Goal: Task Accomplishment & Management: Use online tool/utility

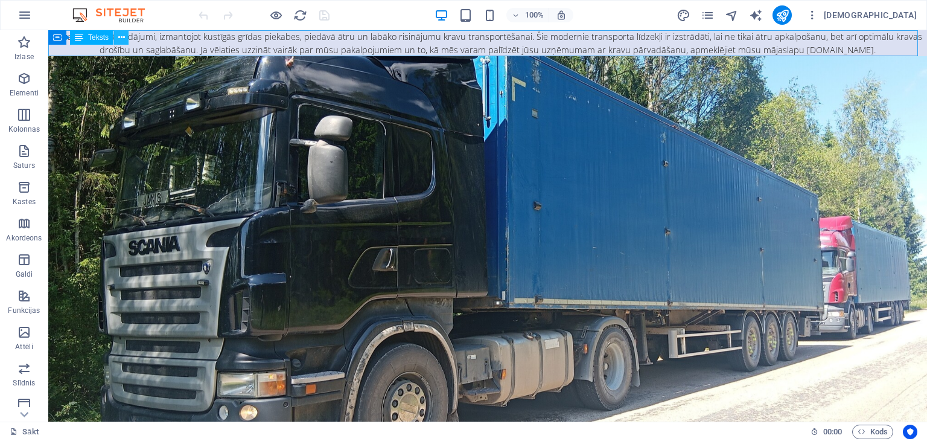
click at [122, 37] on icon at bounding box center [121, 37] width 7 height 13
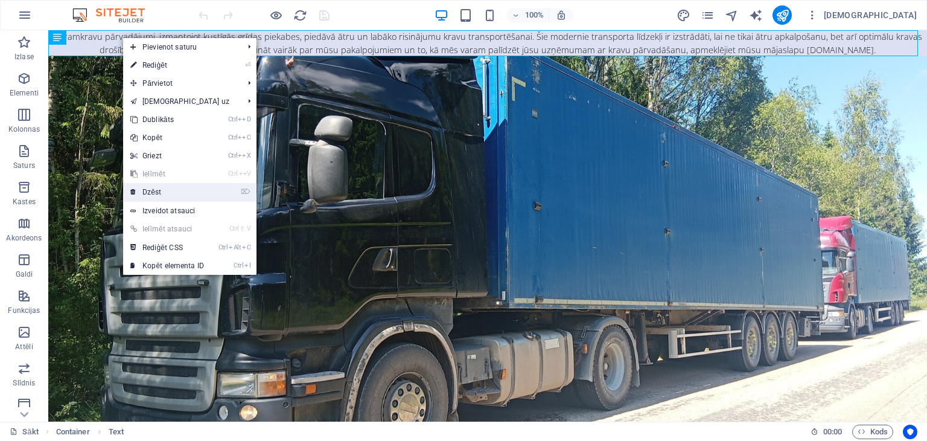
click at [172, 194] on link "⌦ Dzēst" at bounding box center [167, 192] width 88 height 18
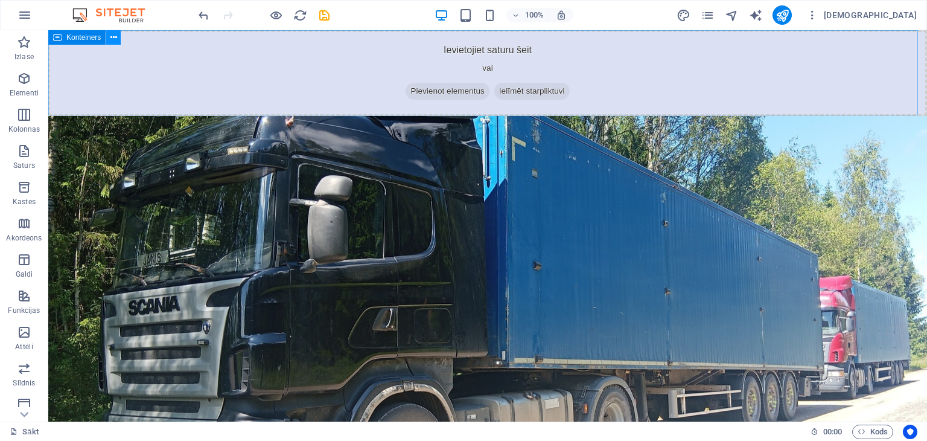
click at [113, 36] on icon at bounding box center [113, 37] width 7 height 13
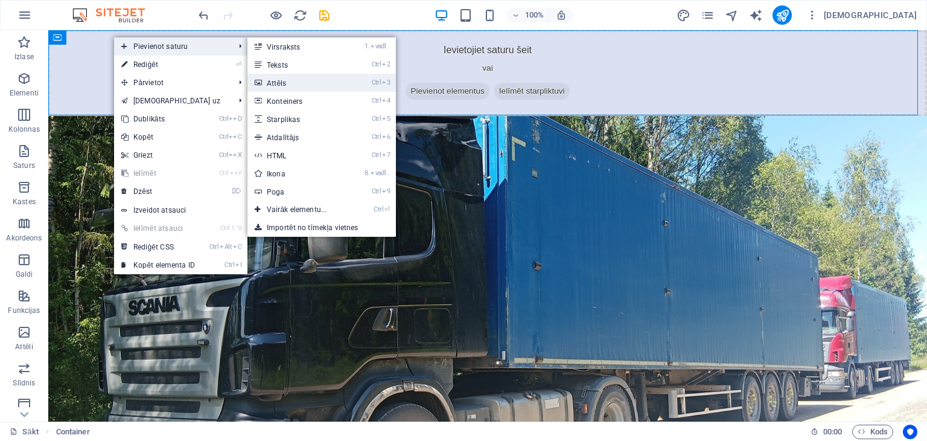
click at [282, 83] on font "Attēls" at bounding box center [277, 83] width 20 height 8
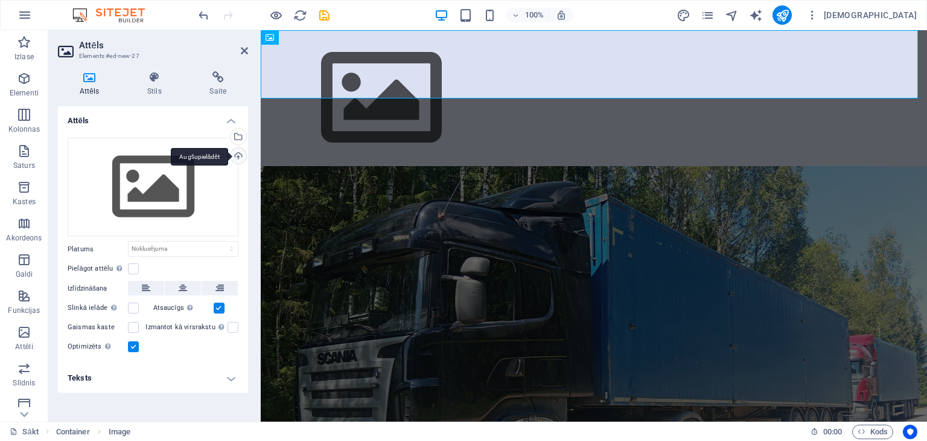
click at [237, 153] on div "Augšupielādēt" at bounding box center [237, 157] width 18 height 18
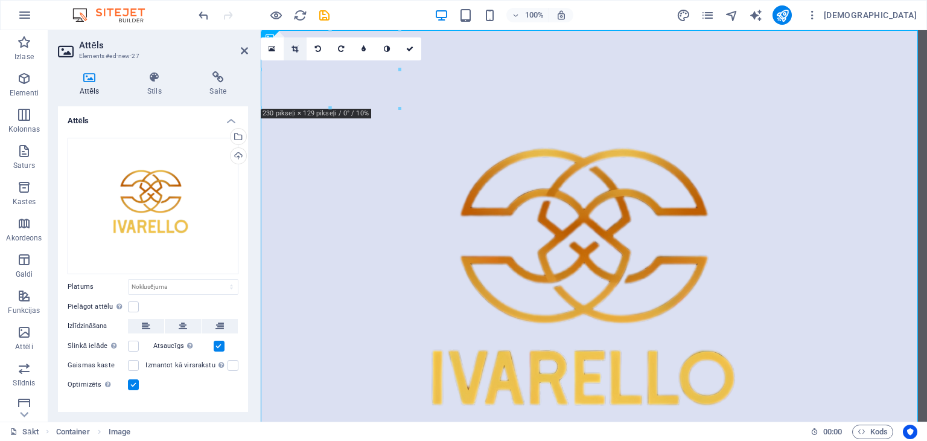
click at [294, 51] on icon at bounding box center [294, 48] width 7 height 7
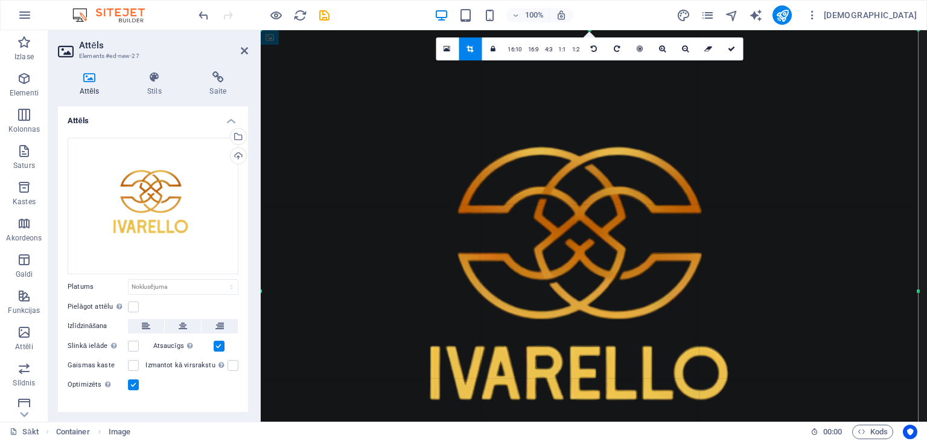
click at [294, 51] on div at bounding box center [589, 290] width 657 height 521
click at [451, 46] on link at bounding box center [447, 48] width 23 height 23
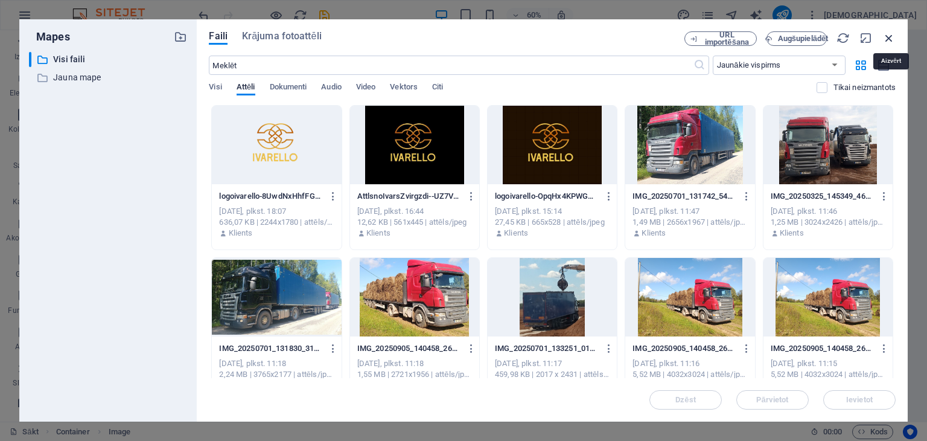
click at [888, 35] on icon "button" at bounding box center [888, 37] width 13 height 13
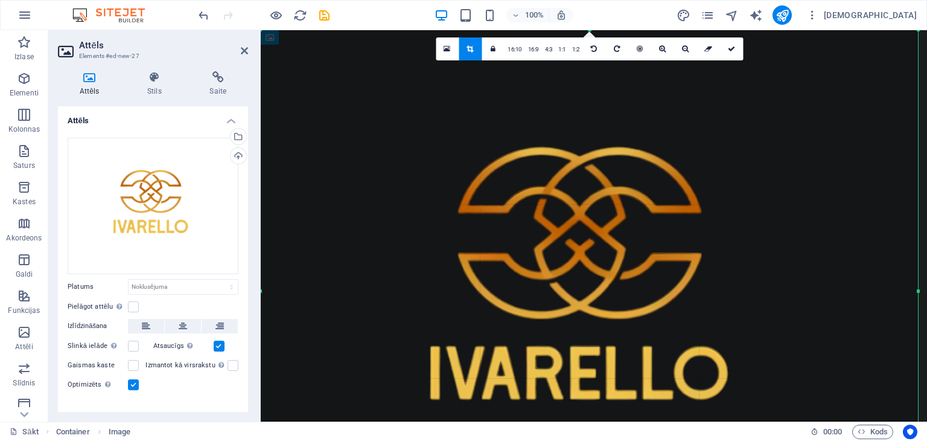
click at [391, 164] on div at bounding box center [589, 290] width 657 height 521
click at [195, 192] on div "Velciet failus šeit, noklikšķiniet, lai izvēlētos failus, vai atlasiet failus n…" at bounding box center [153, 206] width 171 height 136
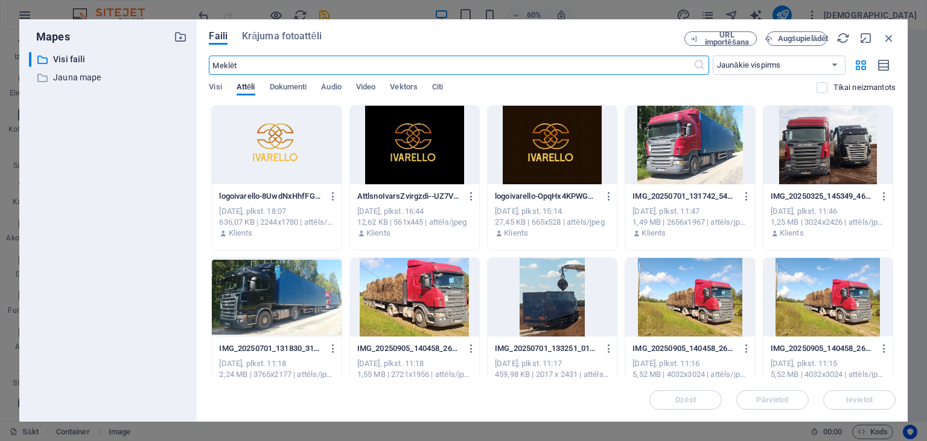
click at [280, 160] on div at bounding box center [276, 145] width 129 height 78
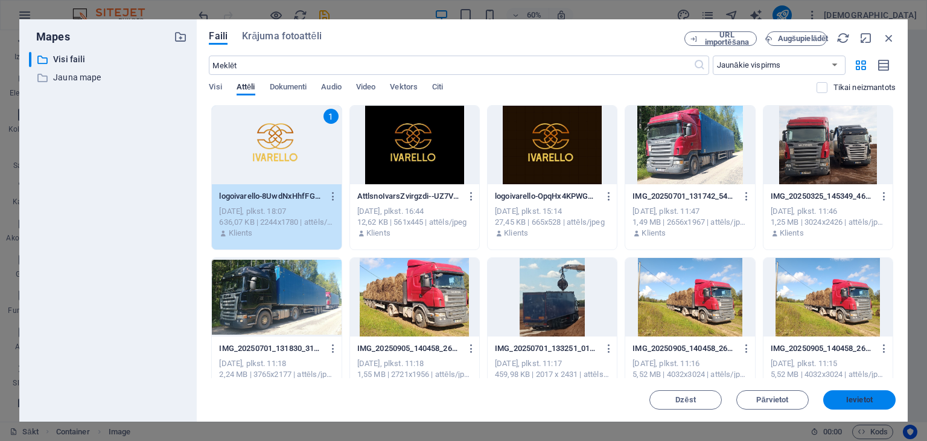
click at [863, 401] on font "Ievietot" at bounding box center [859, 399] width 27 height 9
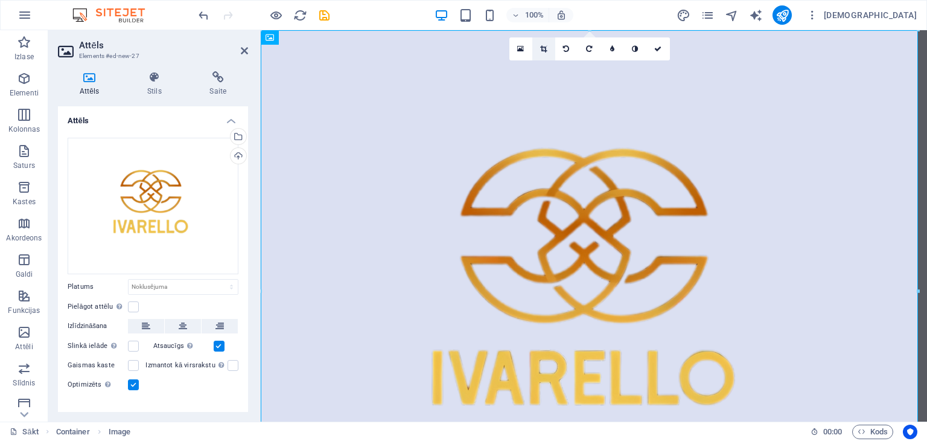
click at [544, 48] on icon at bounding box center [543, 48] width 7 height 7
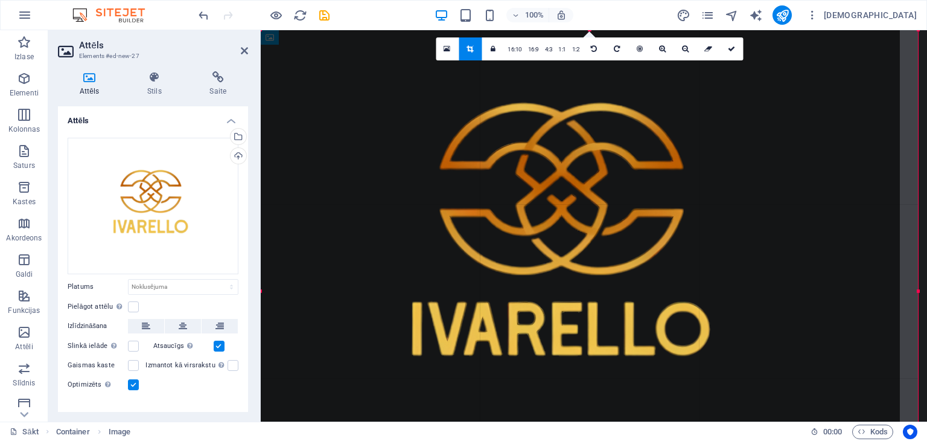
drag, startPoint x: 424, startPoint y: 88, endPoint x: 406, endPoint y: 44, distance: 47.6
click at [406, 44] on div at bounding box center [571, 246] width 657 height 521
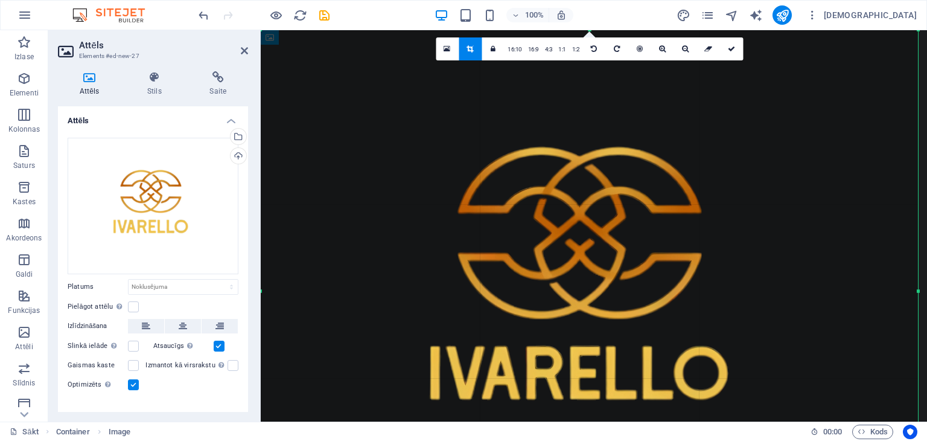
click at [497, 156] on div at bounding box center [589, 290] width 657 height 521
click at [565, 241] on div at bounding box center [589, 290] width 657 height 521
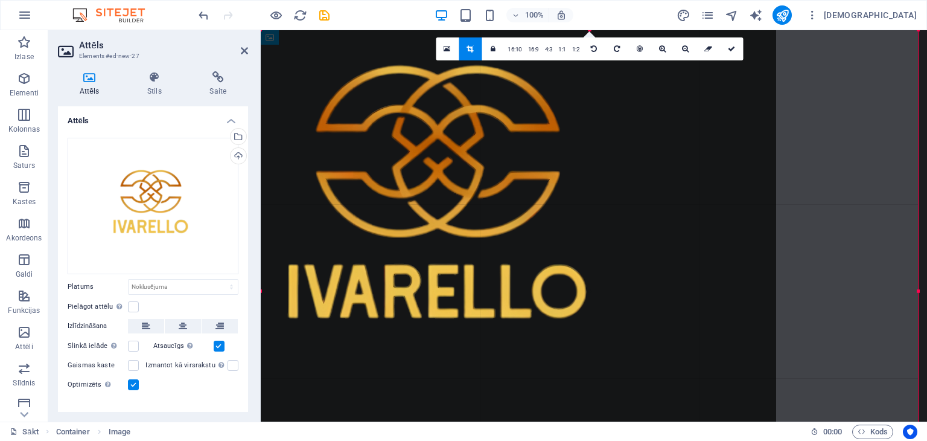
drag, startPoint x: 569, startPoint y: 256, endPoint x: 427, endPoint y: 174, distance: 163.5
click at [427, 174] on div at bounding box center [447, 209] width 657 height 521
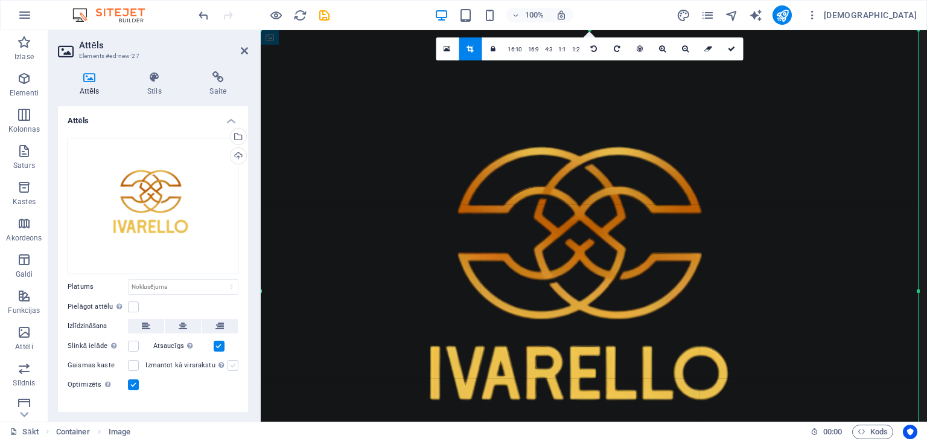
click at [228, 361] on label at bounding box center [233, 365] width 11 height 11
click at [0, 0] on input "Izmantot kā virsrakstu Attēls tiks ietverts H1 virsraksta tagā. Noderīgi, lai p…" at bounding box center [0, 0] width 0 height 0
click at [143, 320] on icon at bounding box center [146, 326] width 8 height 14
click at [133, 360] on label at bounding box center [133, 365] width 11 height 11
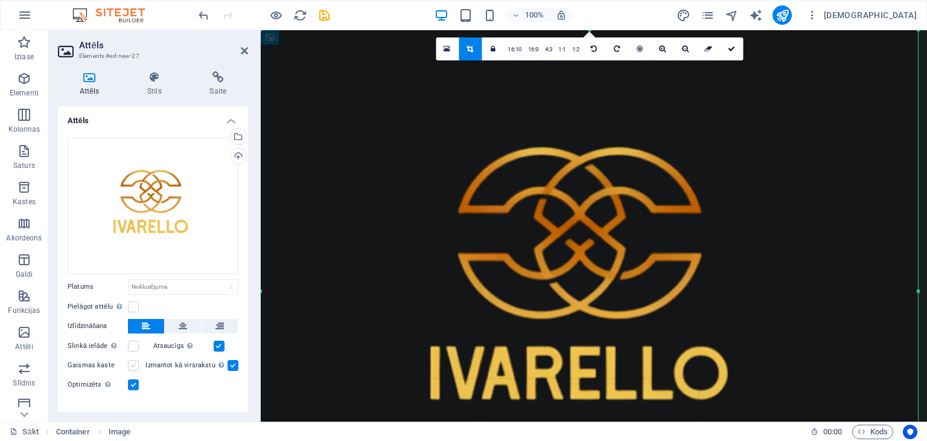
click at [0, 0] on input "Gaismas kaste" at bounding box center [0, 0] width 0 height 0
click at [139, 239] on div "Velciet failus šeit, noklikšķiniet, lai izvēlētos failus, vai atlasiet failus n…" at bounding box center [153, 206] width 171 height 136
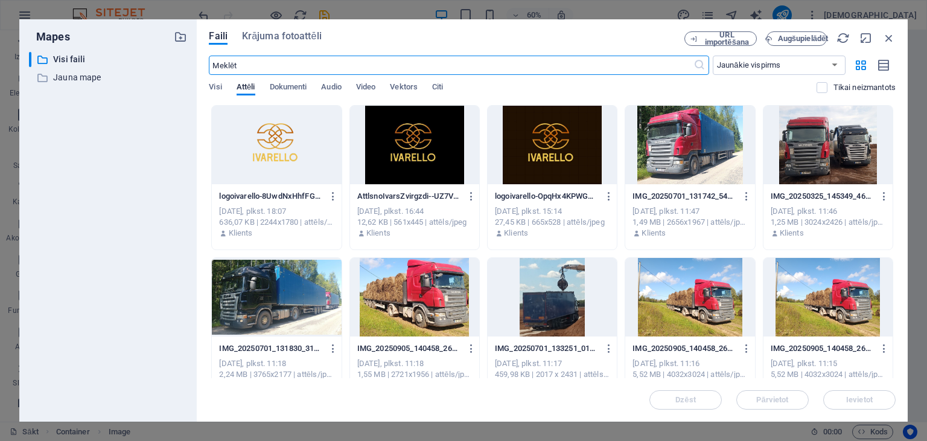
click at [325, 153] on div at bounding box center [276, 145] width 129 height 78
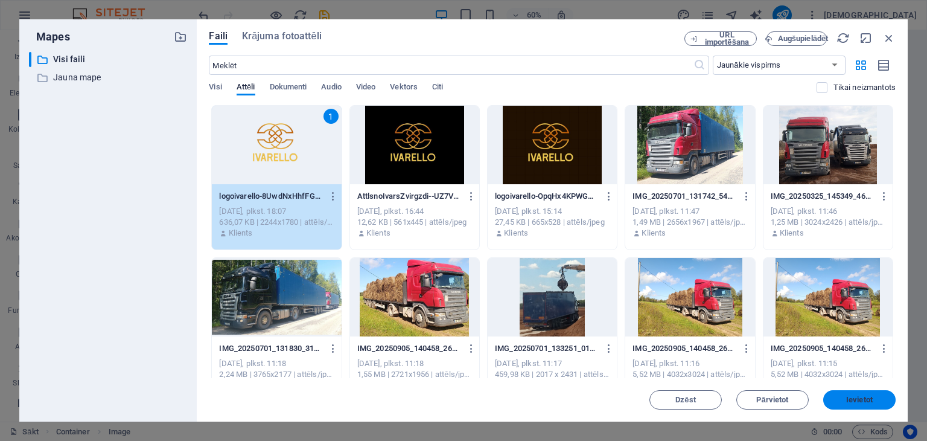
click at [842, 401] on span "Ievietot" at bounding box center [859, 399] width 63 height 7
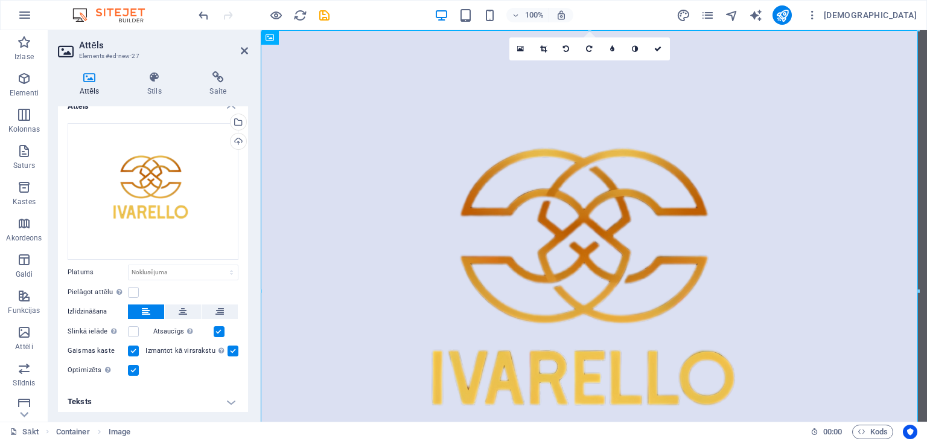
scroll to position [16, 0]
click at [228, 395] on h4 "Teksts" at bounding box center [153, 399] width 190 height 29
click at [228, 395] on h4 "Teksts" at bounding box center [153, 396] width 190 height 22
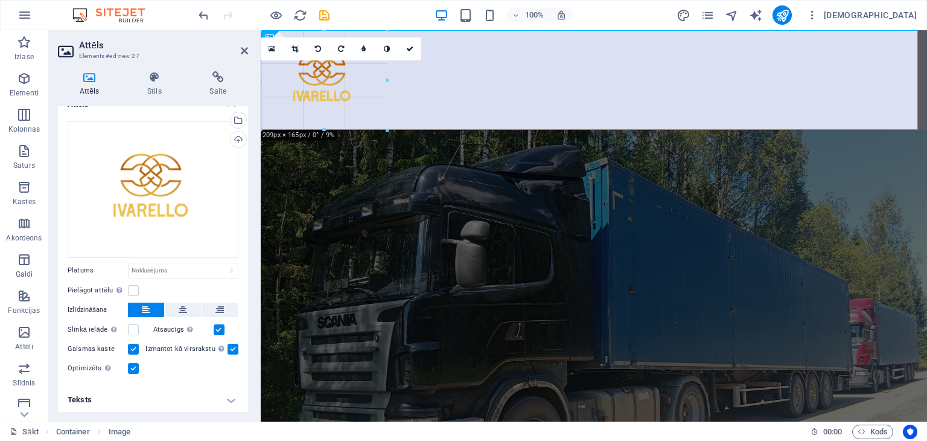
drag, startPoint x: 920, startPoint y: 291, endPoint x: 389, endPoint y: 259, distance: 532.0
type input "209"
select select "px"
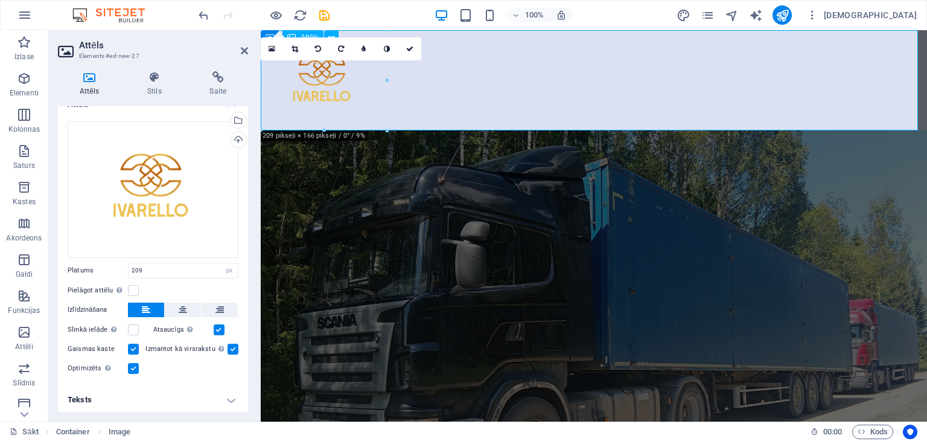
click at [488, 78] on figure at bounding box center [594, 80] width 666 height 100
click at [241, 49] on icon at bounding box center [244, 51] width 7 height 10
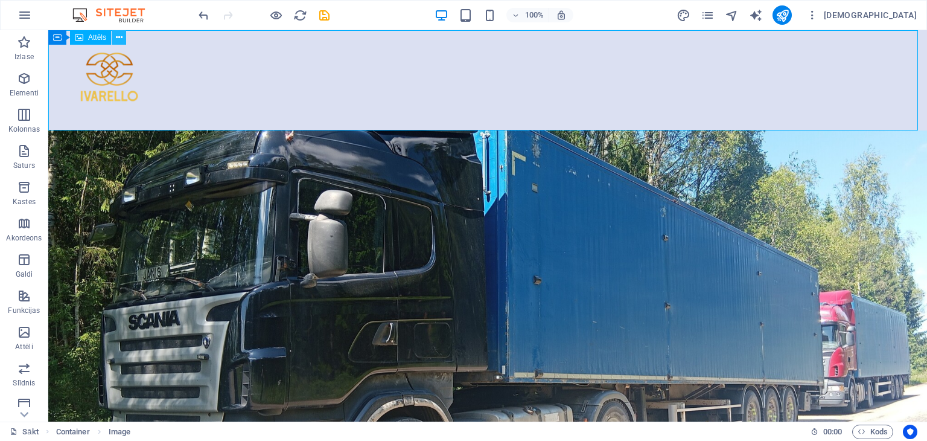
click at [118, 37] on icon at bounding box center [119, 37] width 7 height 13
click at [457, 91] on figure at bounding box center [487, 80] width 879 height 100
click at [366, 81] on figure at bounding box center [487, 80] width 879 height 100
select select "px"
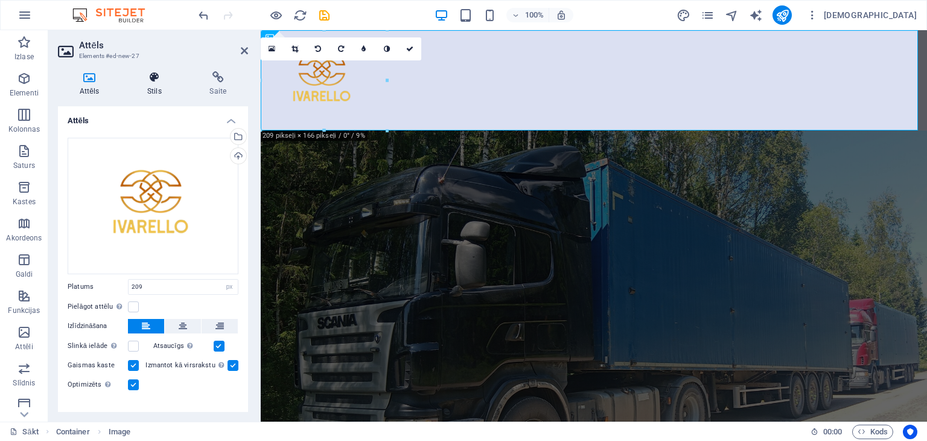
click at [153, 84] on h4 "Stils" at bounding box center [157, 83] width 62 height 25
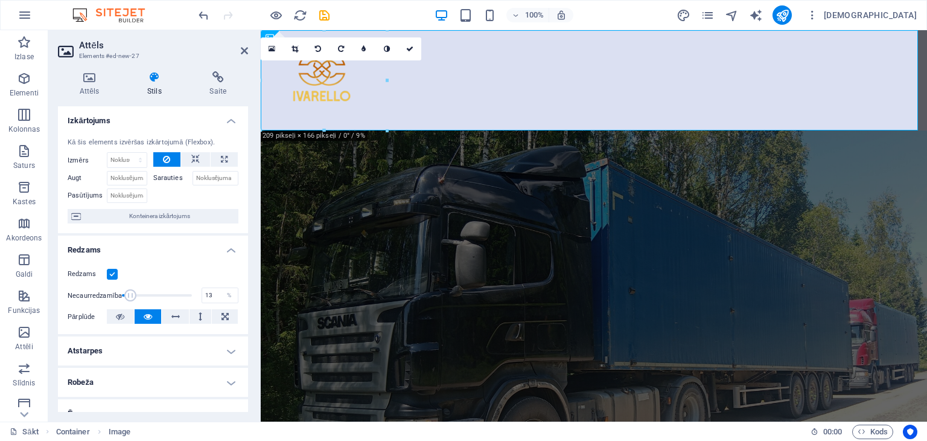
drag, startPoint x: 191, startPoint y: 295, endPoint x: 130, endPoint y: 282, distance: 62.3
click at [130, 282] on div "Redzams Necaurredzamība 13 % Pārplūde" at bounding box center [153, 295] width 190 height 77
type input "100"
drag, startPoint x: 129, startPoint y: 294, endPoint x: 203, endPoint y: 291, distance: 74.3
click at [203, 291] on div "Necaurredzamība 100 %" at bounding box center [153, 295] width 171 height 18
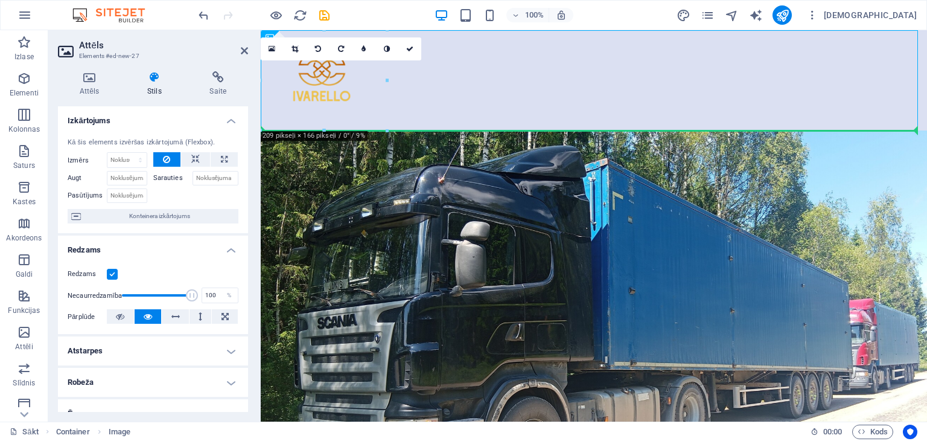
drag, startPoint x: 312, startPoint y: 88, endPoint x: 322, endPoint y: 173, distance: 85.1
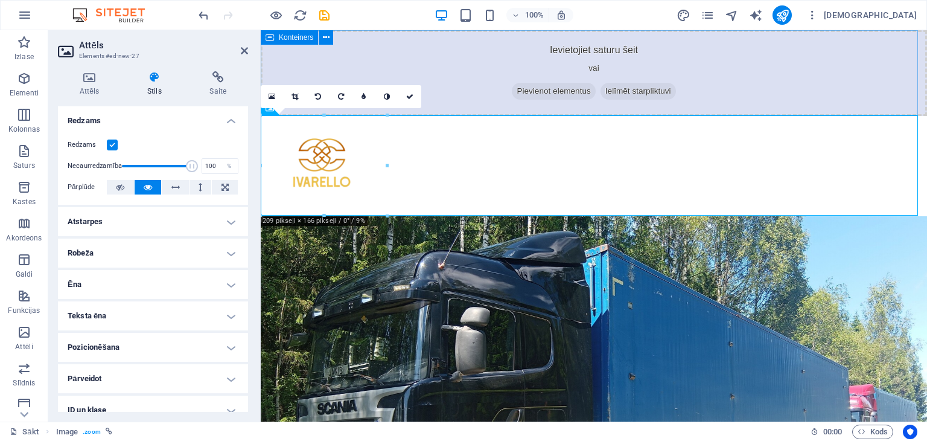
click at [381, 54] on div "Ievietojiet saturu šeit vai Pievienot elementus Ielīmēt starpliktuvi" at bounding box center [594, 73] width 666 height 86
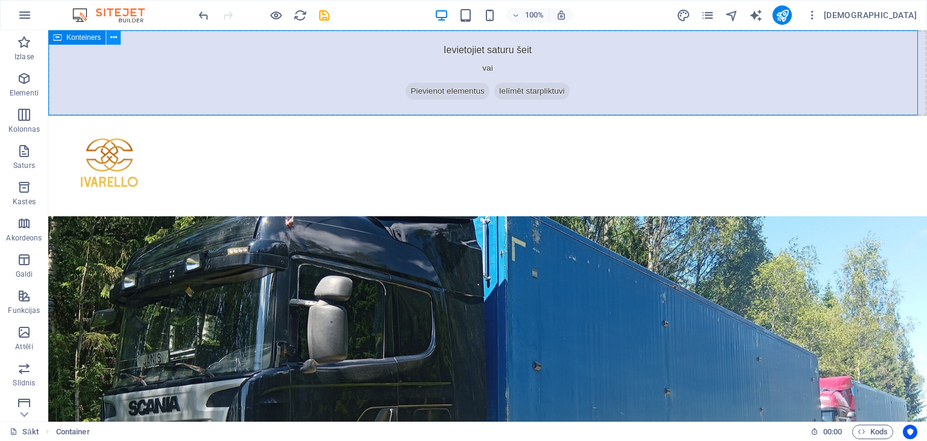
click at [115, 34] on icon at bounding box center [113, 37] width 7 height 13
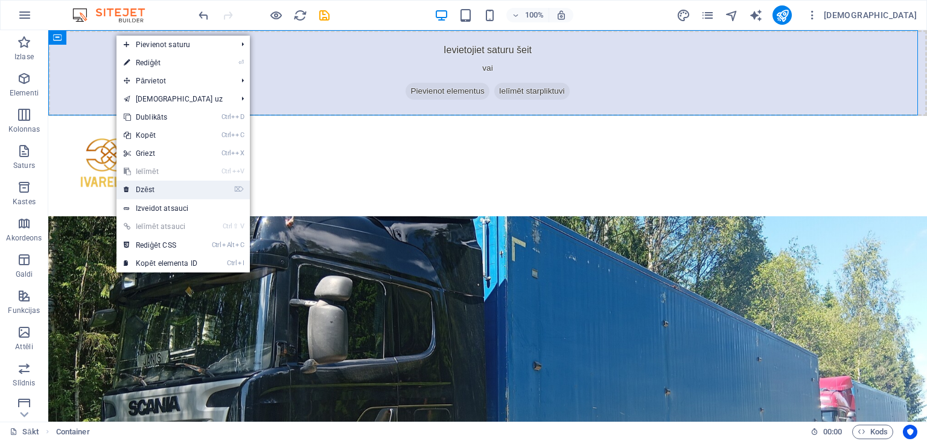
click at [155, 189] on link "⌦ Dzēst" at bounding box center [160, 189] width 88 height 18
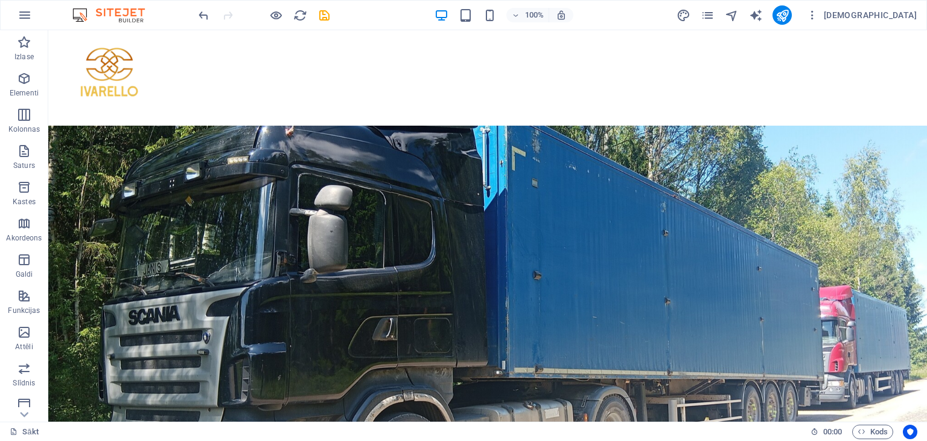
scroll to position [0, 0]
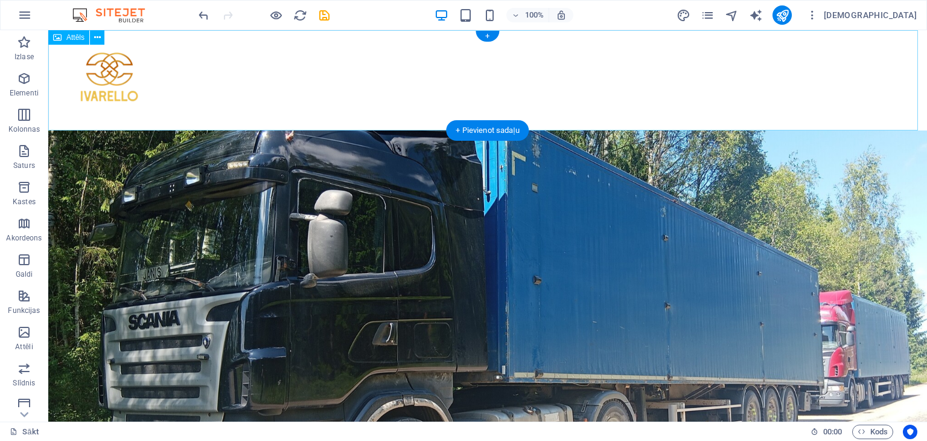
click at [478, 73] on figure at bounding box center [487, 80] width 879 height 100
click at [97, 34] on icon at bounding box center [97, 37] width 7 height 13
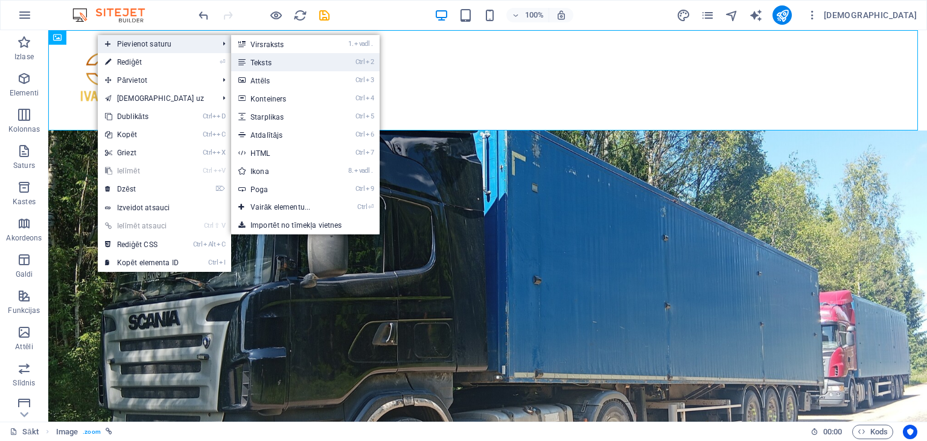
click at [270, 61] on font "Teksts" at bounding box center [260, 63] width 21 height 8
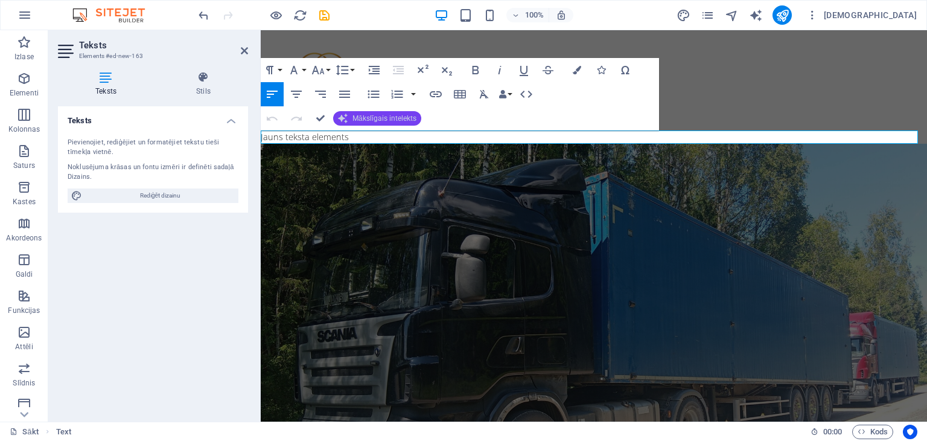
click at [372, 118] on font "Mākslīgais intelekts" at bounding box center [384, 118] width 64 height 8
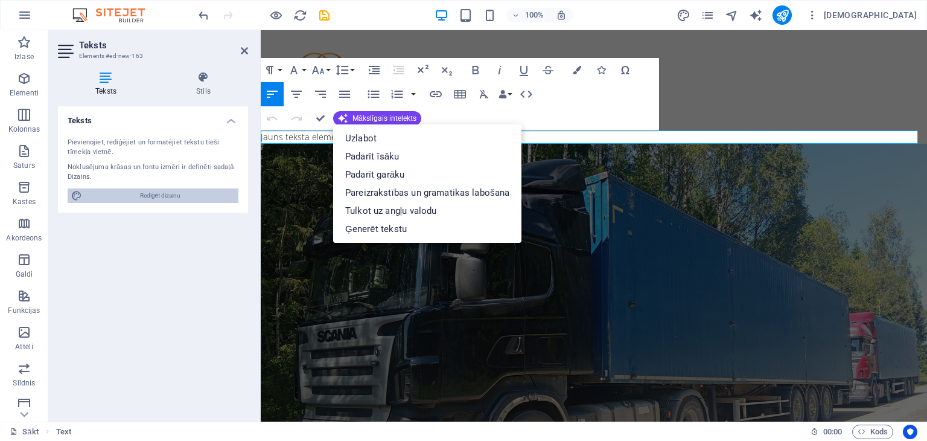
click at [160, 196] on font "Rediģēt dizainu" at bounding box center [160, 195] width 40 height 7
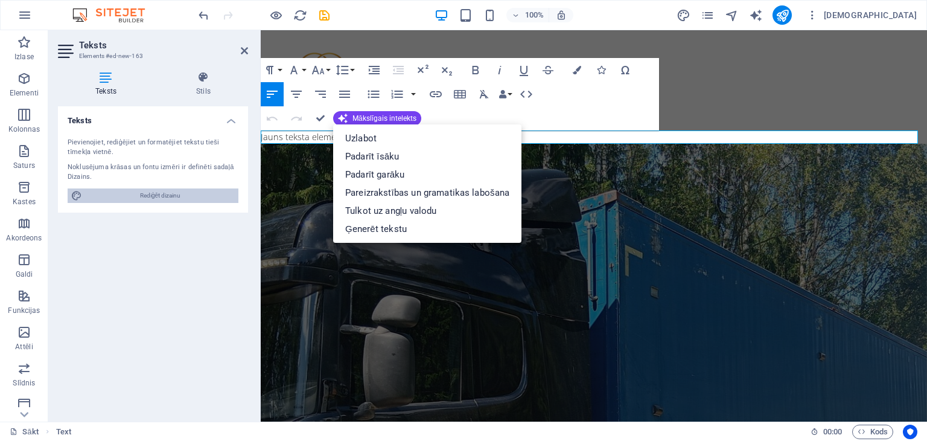
select select "700"
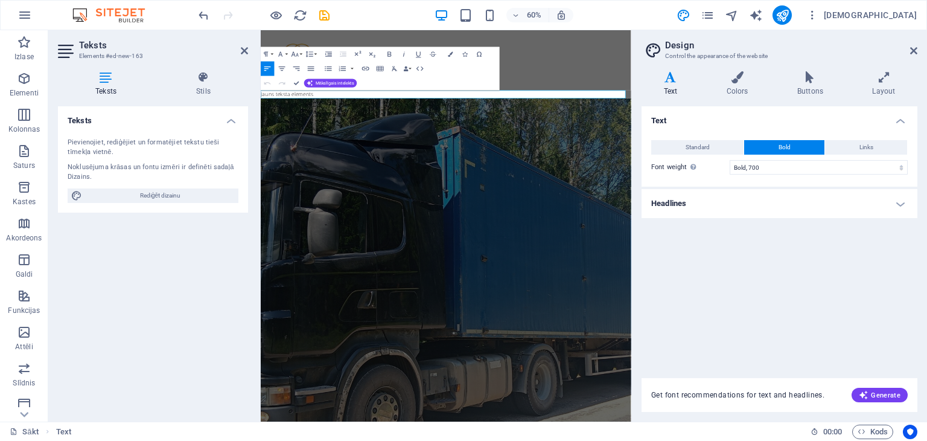
click at [670, 78] on icon at bounding box center [670, 77] width 58 height 12
click at [883, 393] on font "Ģenerēt" at bounding box center [887, 395] width 26 height 8
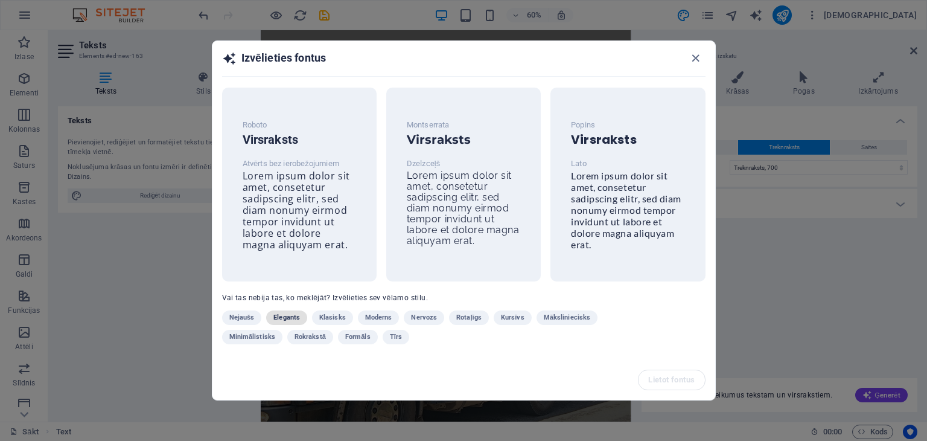
click at [287, 317] on font "Elegants" at bounding box center [286, 317] width 27 height 8
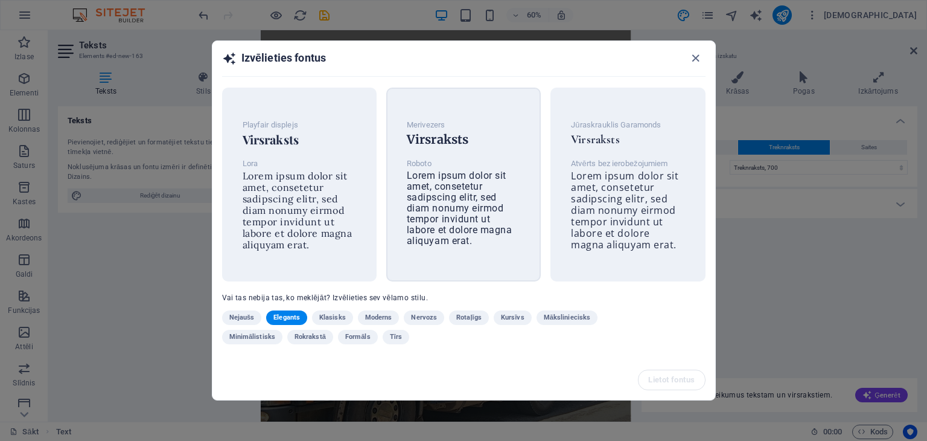
click at [497, 208] on font "Lorem ipsum dolor sit amet, consetetur sadipscing elitr, sed diam nonumy eirmod…" at bounding box center [460, 208] width 106 height 77
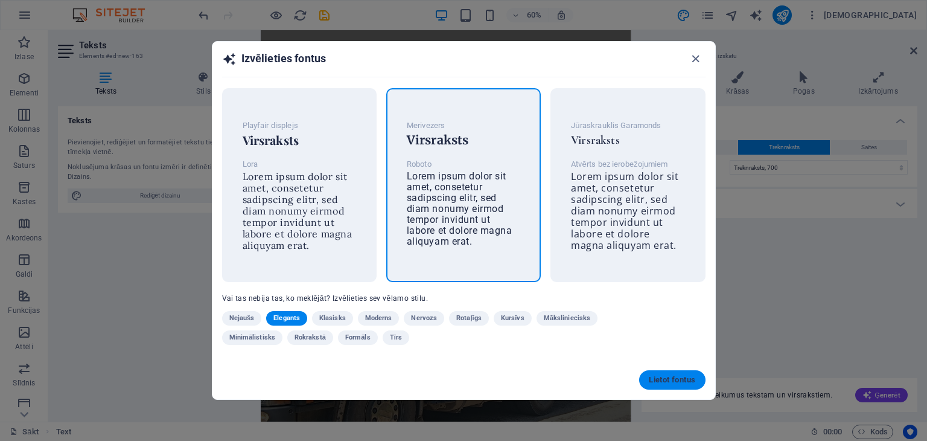
click at [649, 383] on font "Lietot fontus" at bounding box center [672, 380] width 46 height 10
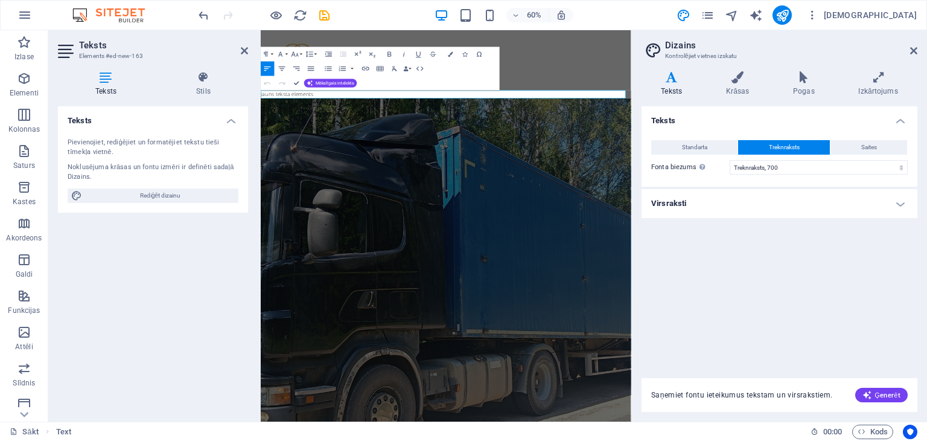
click at [649, 383] on font "Lietot fontus" at bounding box center [672, 380] width 46 height 10
click at [332, 136] on font "Jauns teksta elements" at bounding box center [309, 137] width 96 height 11
click at [270, 53] on button "Rindkopas formāts" at bounding box center [268, 54] width 14 height 14
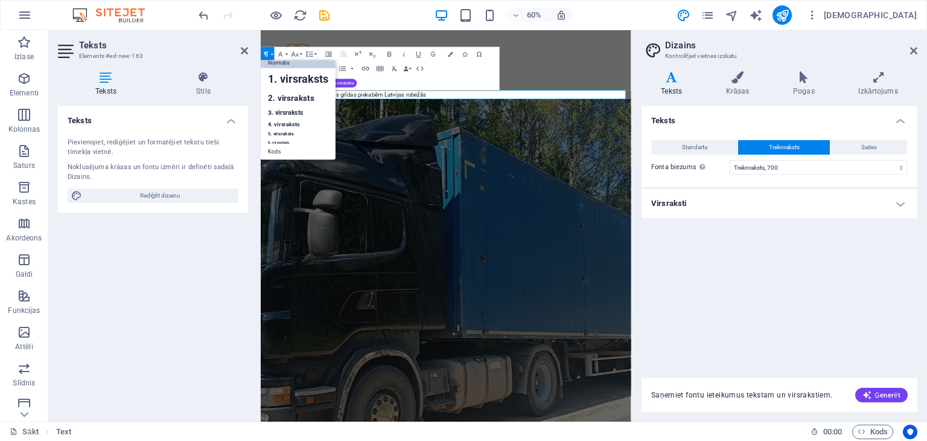
scroll to position [10, 0]
click at [288, 113] on font "3. virsraksts" at bounding box center [286, 112] width 36 height 7
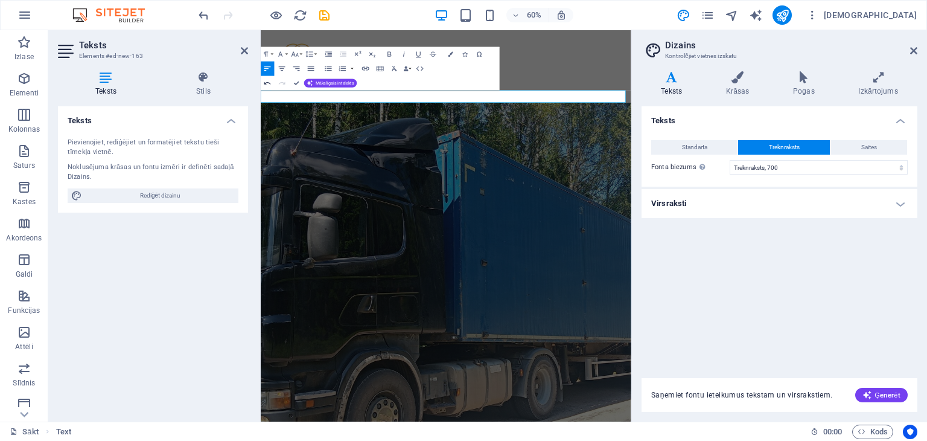
click at [265, 83] on icon "button" at bounding box center [267, 83] width 7 height 2
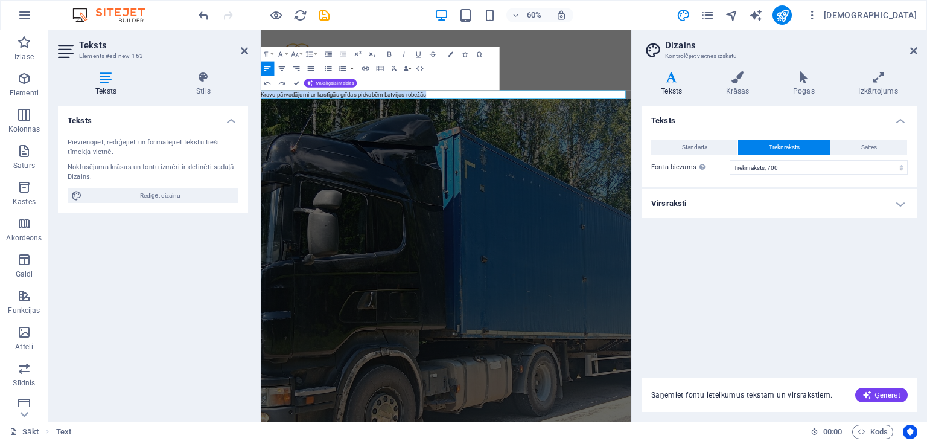
drag, startPoint x: 535, startPoint y: 136, endPoint x: 257, endPoint y: 133, distance: 277.6
click at [746, 85] on h4 "Krāsas" at bounding box center [740, 83] width 67 height 25
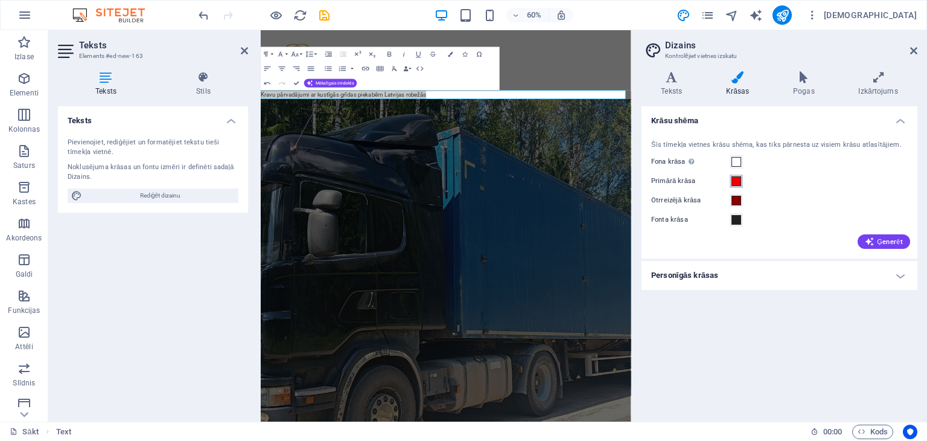
click at [736, 183] on span at bounding box center [736, 181] width 10 height 10
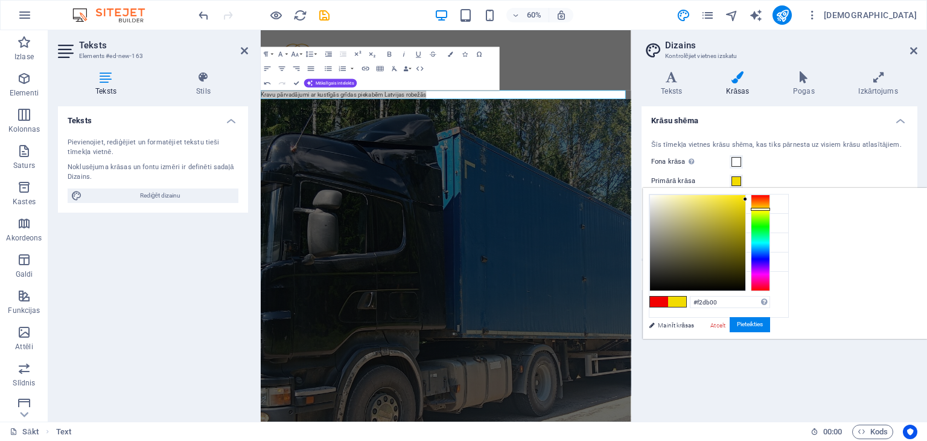
click at [770, 208] on div at bounding box center [760, 242] width 19 height 97
type input "#f2dd11"
click at [745, 199] on div at bounding box center [697, 242] width 95 height 95
click at [740, 199] on div at bounding box center [738, 199] width 4 height 4
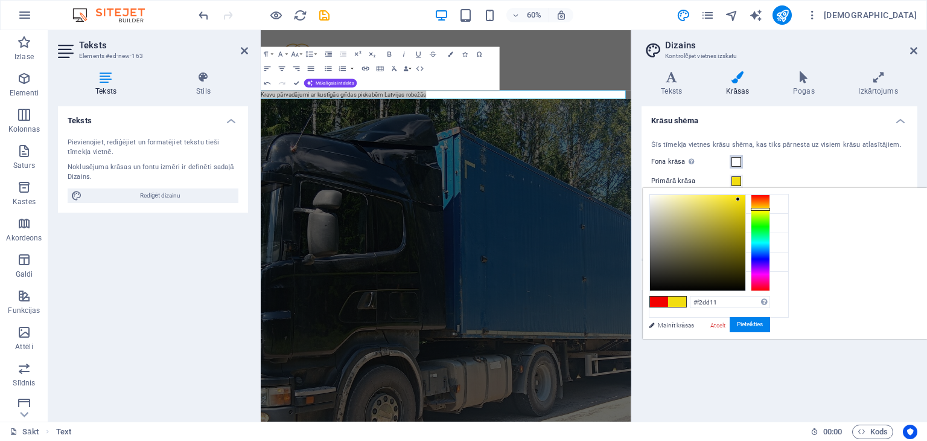
click at [739, 159] on span at bounding box center [736, 162] width 10 height 10
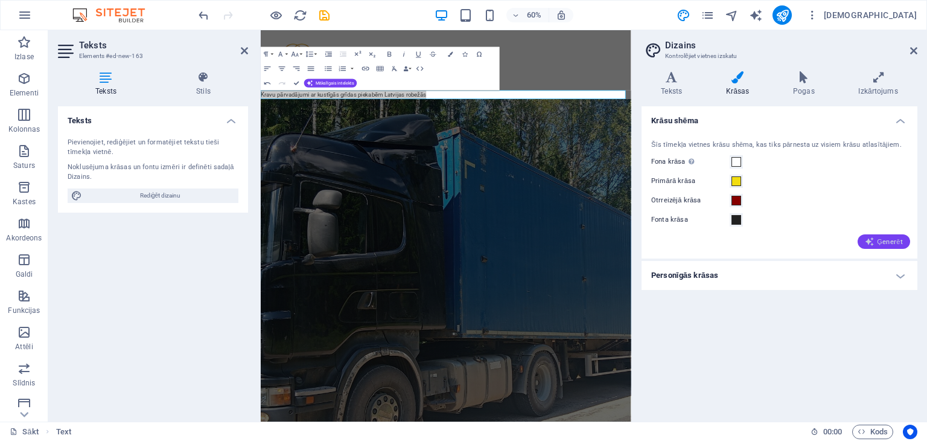
click at [888, 240] on font "Ģenerēt" at bounding box center [890, 242] width 26 height 8
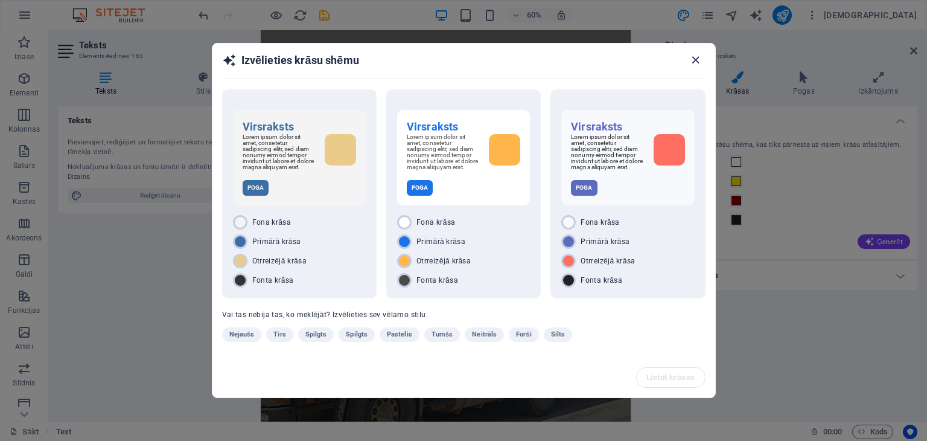
click at [695, 56] on icon "button" at bounding box center [696, 60] width 14 height 14
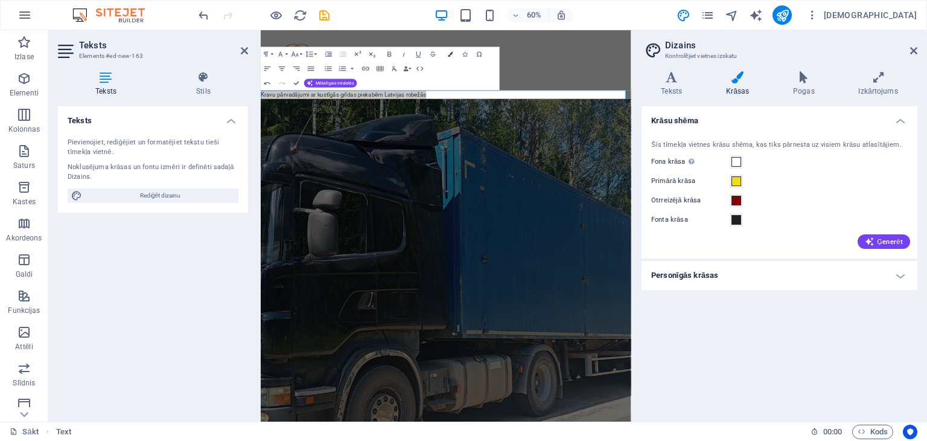
click at [448, 52] on icon "button" at bounding box center [450, 53] width 5 height 5
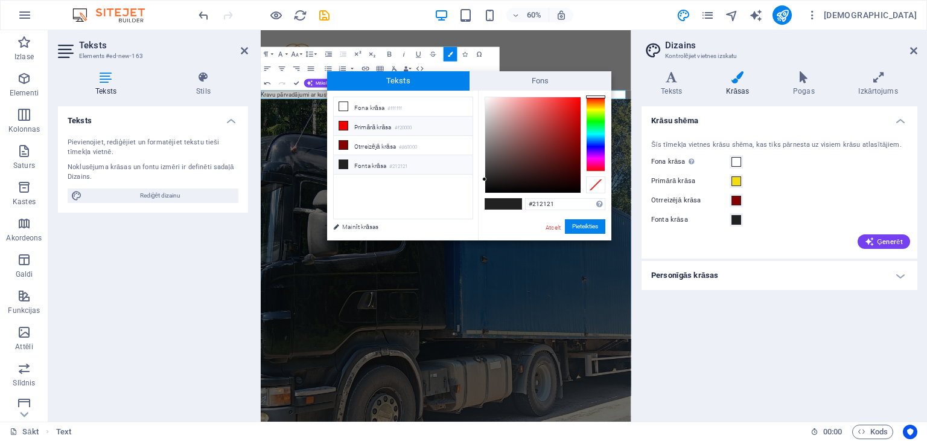
click at [345, 123] on icon at bounding box center [343, 125] width 8 height 8
type input "#eb4f4f"
drag, startPoint x: 555, startPoint y: 102, endPoint x: 548, endPoint y: 104, distance: 7.5
click at [548, 104] on div at bounding box center [532, 144] width 95 height 95
click at [590, 226] on font "Pieteikties" at bounding box center [585, 226] width 26 height 7
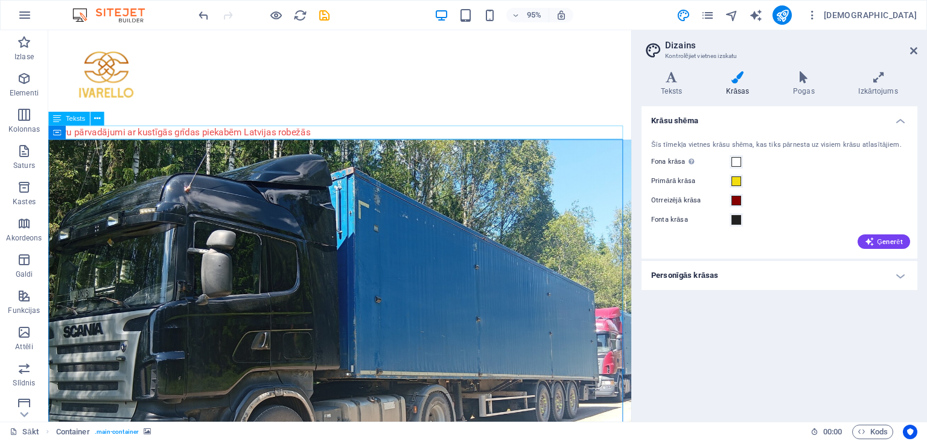
click at [75, 136] on div "Kravu pārvadājumi ar kustīgās grīdas piekabēm Latvijas robežās" at bounding box center [355, 137] width 614 height 14
click at [48, 136] on div "Kravu pārvadājumi ar kustīgās grīdas piekabēm Latvijas robežās" at bounding box center [355, 137] width 614 height 14
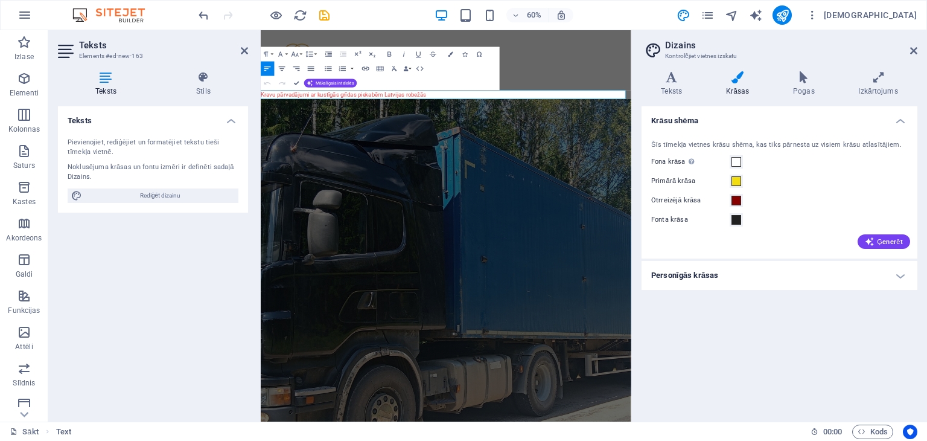
click at [261, 136] on font "Kravu pārvadājumi ar kustīgās grīdas piekabēm Latvijas robežās" at bounding box center [399, 137] width 276 height 11
drag, startPoint x: 395, startPoint y: 139, endPoint x: 683, endPoint y: 133, distance: 287.3
click at [683, 133] on p "Kravu pārvadājumi ar kustīgās grīdas piekabēm Latvijas robežās" at bounding box center [569, 137] width 617 height 14
click at [450, 53] on icon "button" at bounding box center [450, 53] width 5 height 5
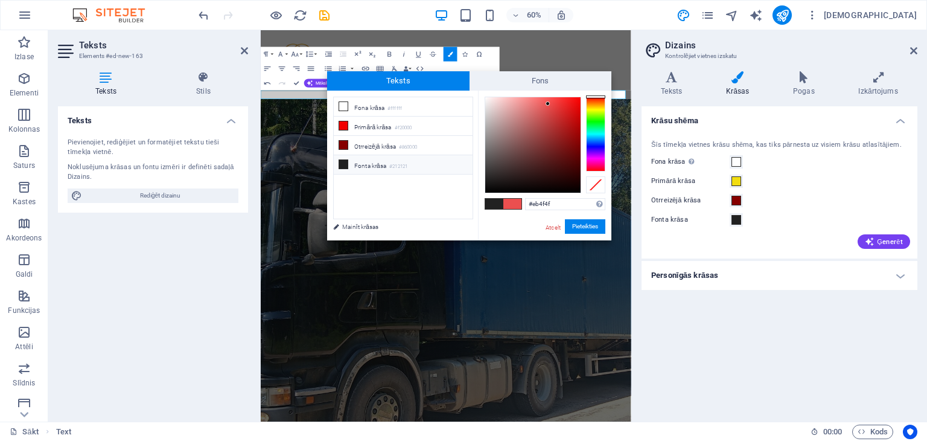
click at [342, 164] on icon at bounding box center [343, 164] width 8 height 8
type input "#131212"
click at [489, 185] on div at bounding box center [532, 144] width 95 height 95
click at [596, 226] on font "Pieteikties" at bounding box center [585, 226] width 26 height 7
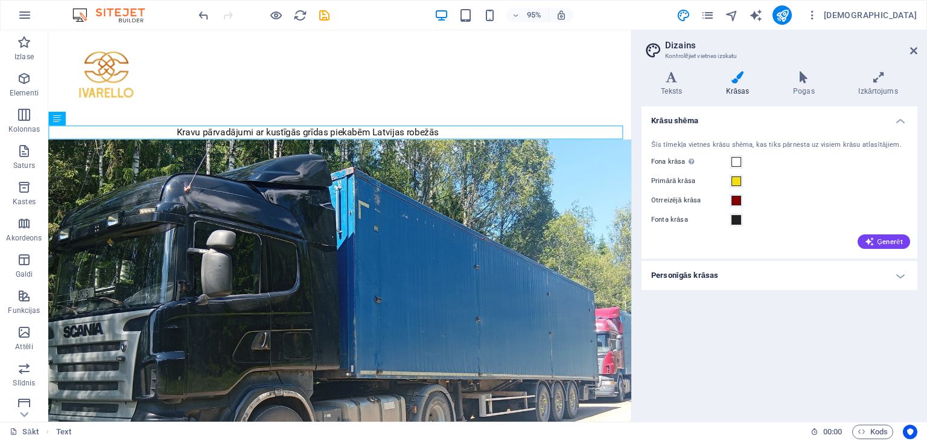
drag, startPoint x: 189, startPoint y: 135, endPoint x: 354, endPoint y: 139, distance: 165.4
click at [352, 139] on div "Kravu pārvadājumi ar kustīgās grīdas piekabēm Latvijas robežās" at bounding box center [355, 137] width 614 height 14
drag, startPoint x: 462, startPoint y: 138, endPoint x: 389, endPoint y: 133, distance: 73.8
click at [389, 133] on div "Kravu pārvadājumi ar kustīgās grīdas piekabēm Latvijas robežās" at bounding box center [355, 137] width 614 height 14
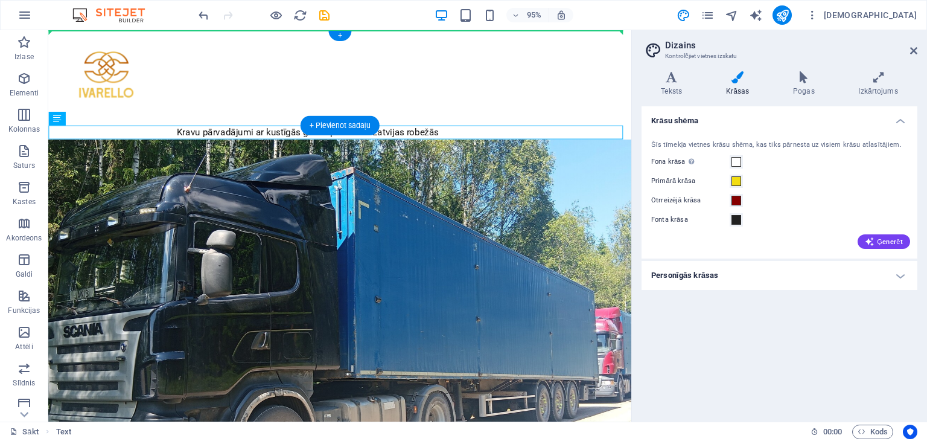
drag, startPoint x: 432, startPoint y: 134, endPoint x: 426, endPoint y: 67, distance: 67.3
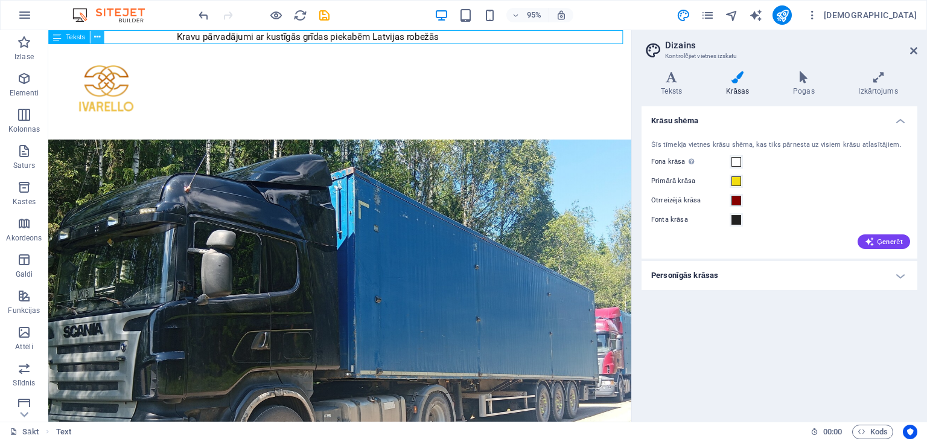
click at [95, 34] on icon at bounding box center [97, 37] width 6 height 12
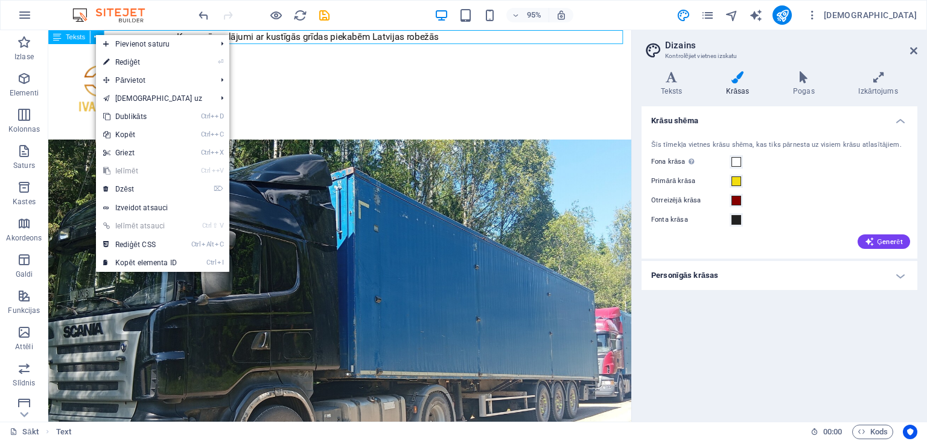
click at [77, 38] on font "Teksts" at bounding box center [75, 37] width 19 height 8
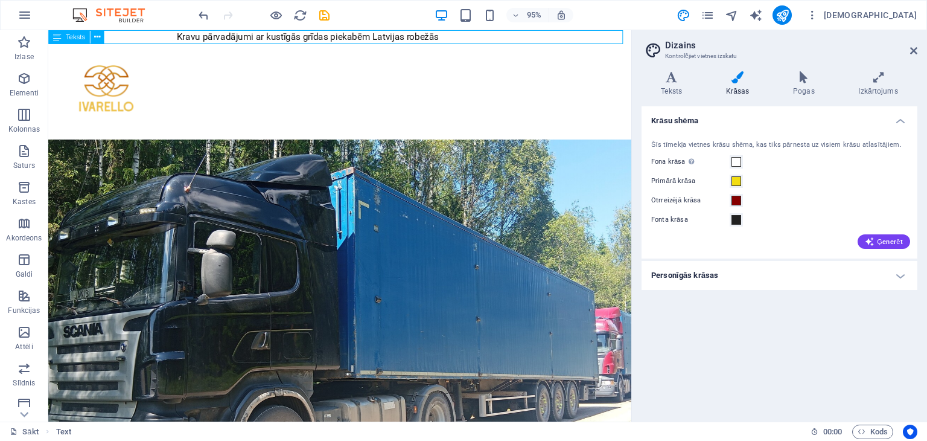
click at [59, 37] on icon at bounding box center [57, 37] width 8 height 14
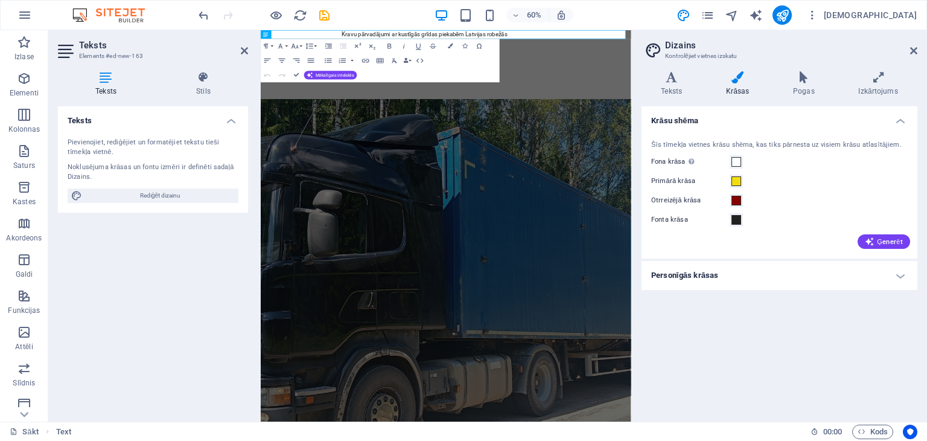
drag, startPoint x: 59, startPoint y: 37, endPoint x: 239, endPoint y: 31, distance: 180.5
click at [239, 31] on header "Teksts Elements #ed-new-163" at bounding box center [153, 45] width 190 height 31
click at [283, 44] on icon "button" at bounding box center [280, 46] width 8 height 8
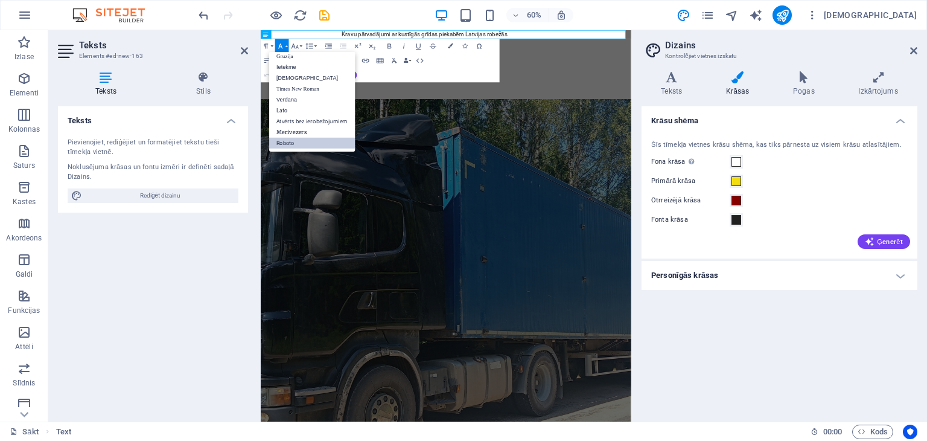
scroll to position [24, 0]
click at [286, 68] on font "Ietekme" at bounding box center [286, 67] width 20 height 6
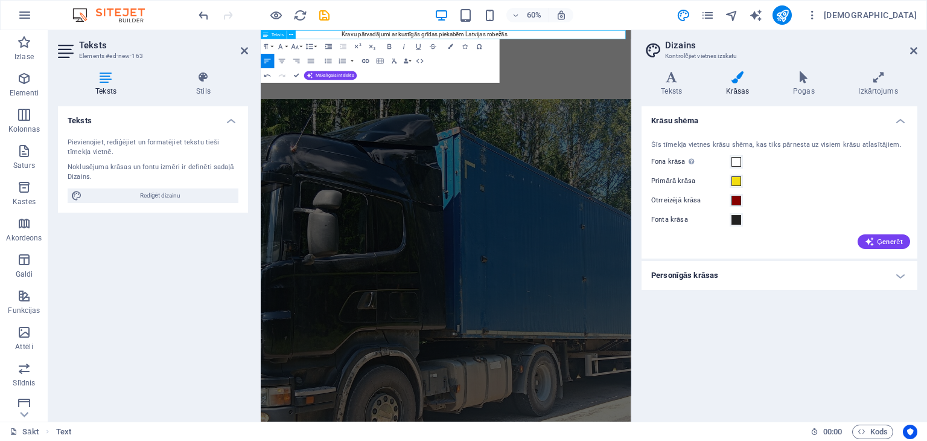
drag, startPoint x: 676, startPoint y: 35, endPoint x: 401, endPoint y: 35, distance: 275.2
click at [401, 35] on font "Kravu pārvadājumi ar kustīgās grīdas piekabēm Latvijas robežās" at bounding box center [534, 36] width 276 height 11
click at [280, 47] on icon "button" at bounding box center [280, 46] width 4 height 5
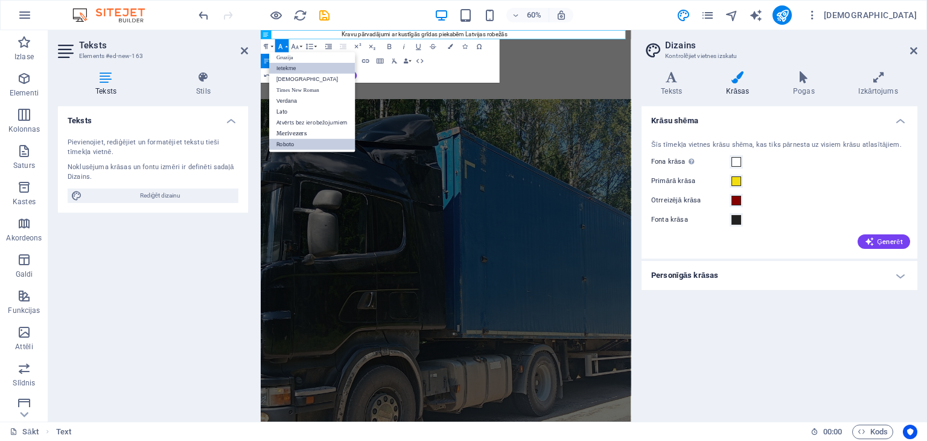
click at [287, 68] on font "Ietekme" at bounding box center [286, 68] width 20 height 6
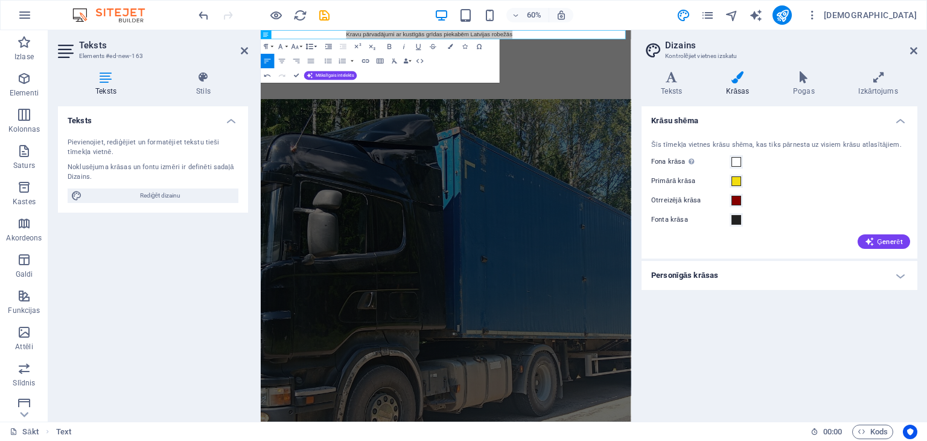
click at [313, 45] on icon "button" at bounding box center [309, 46] width 8 height 8
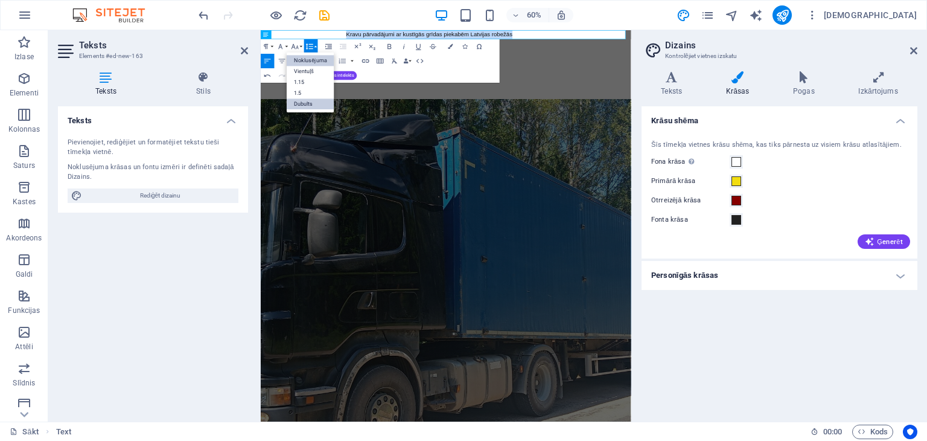
click at [306, 103] on font "Dubults" at bounding box center [303, 104] width 19 height 7
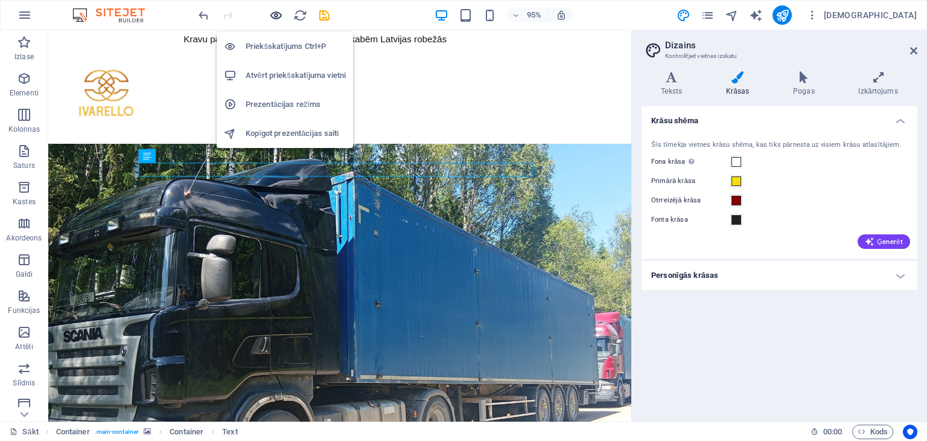
click at [275, 16] on icon "button" at bounding box center [276, 15] width 14 height 14
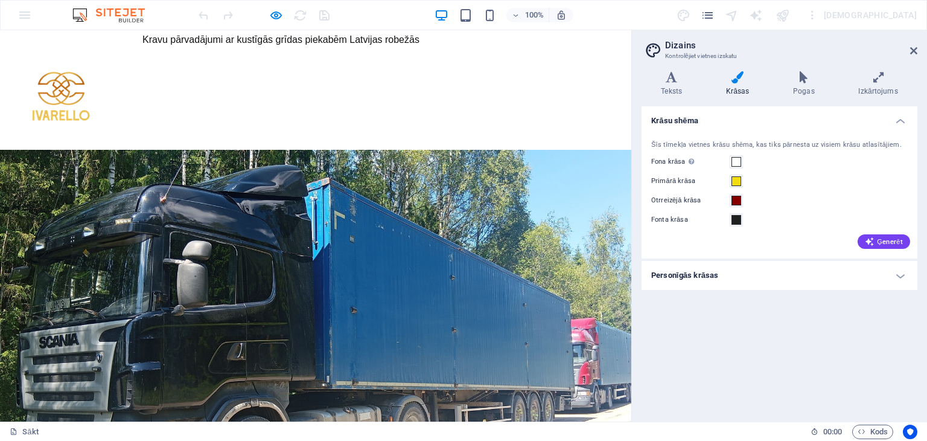
click at [282, 112] on h1 at bounding box center [315, 99] width 631 height 100
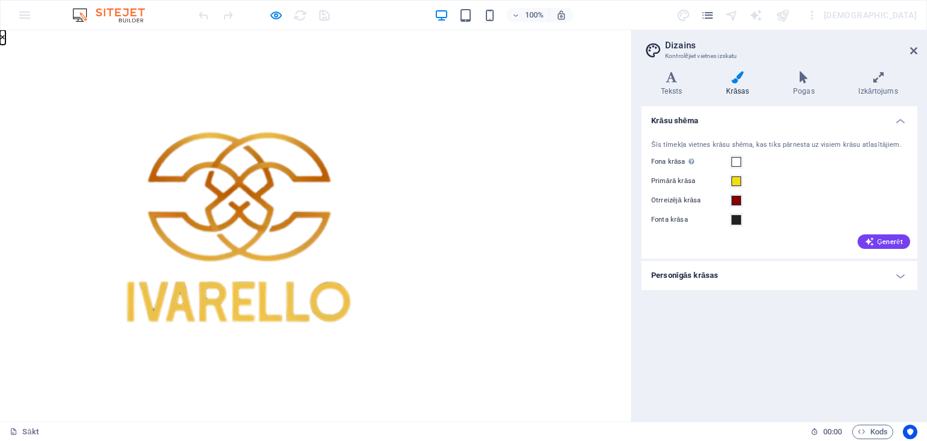
click at [5, 43] on font "×" at bounding box center [2, 36] width 5 height 11
click at [609, 144] on div "× ..." at bounding box center [311, 240] width 622 height 420
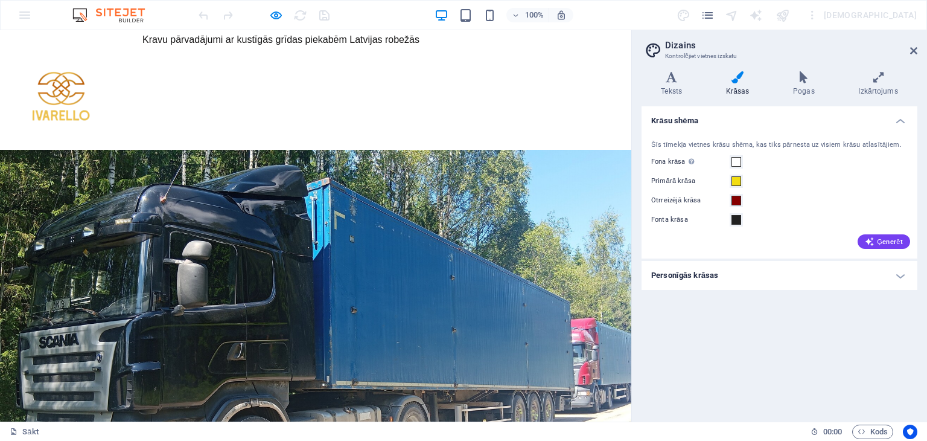
click at [299, 109] on h1 at bounding box center [315, 99] width 631 height 100
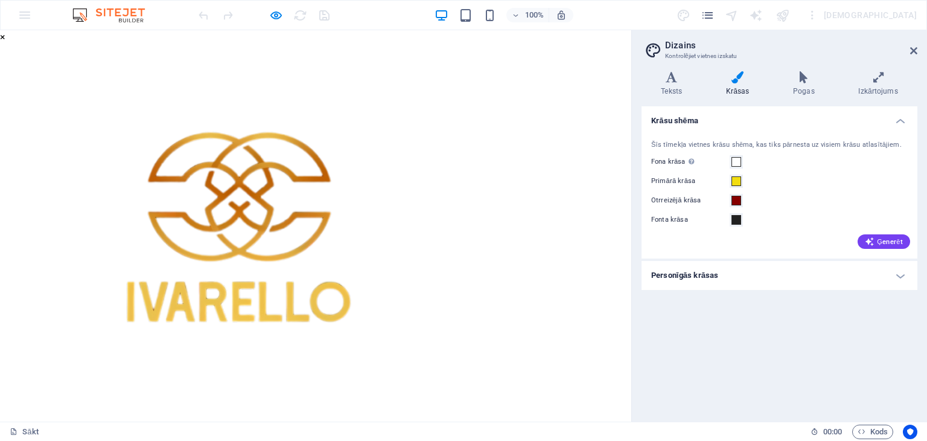
click at [299, 109] on img at bounding box center [246, 240] width 493 height 391
click at [5, 43] on font "×" at bounding box center [2, 36] width 5 height 11
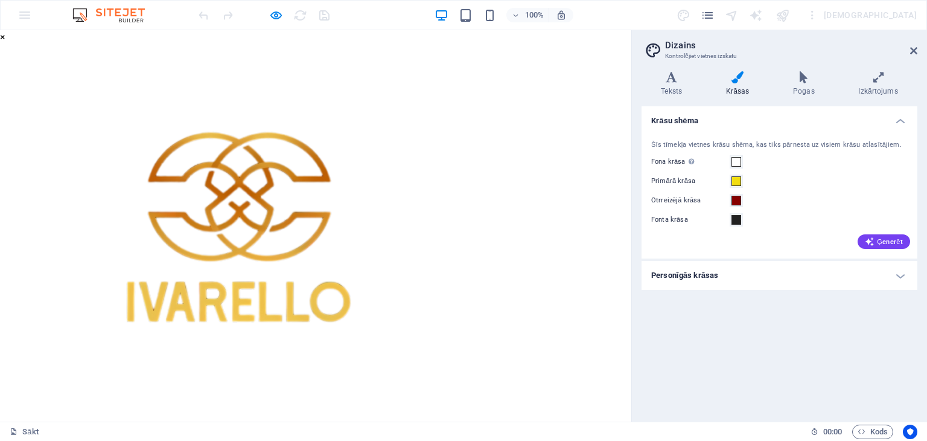
click at [493, 100] on img at bounding box center [246, 240] width 493 height 391
click at [554, 94] on div "× ..." at bounding box center [311, 240] width 622 height 420
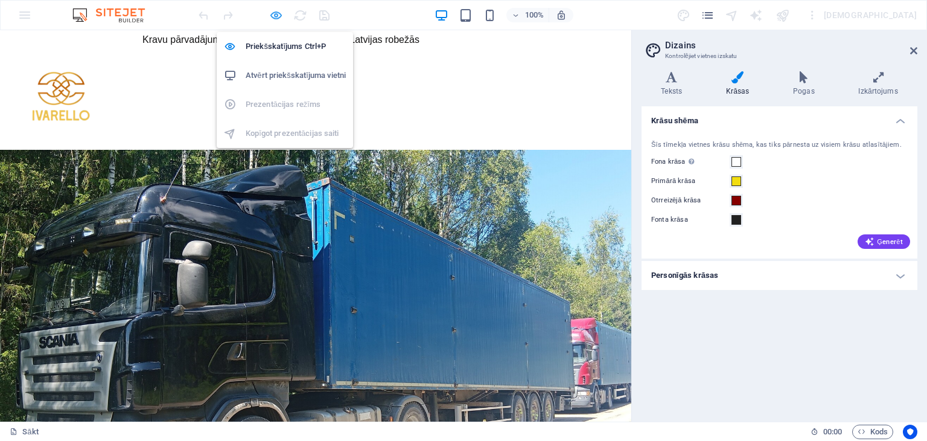
click at [275, 10] on icon "button" at bounding box center [276, 15] width 14 height 14
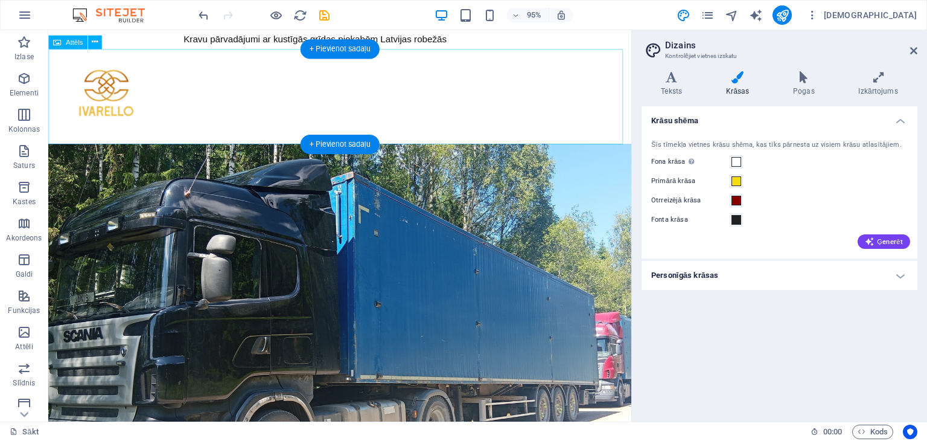
click at [194, 100] on figure at bounding box center [355, 99] width 614 height 100
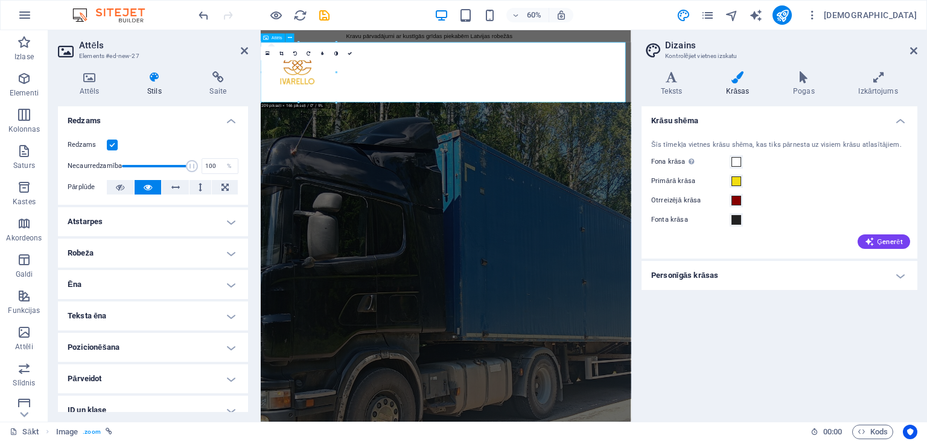
click at [488, 95] on figure at bounding box center [569, 99] width 617 height 100
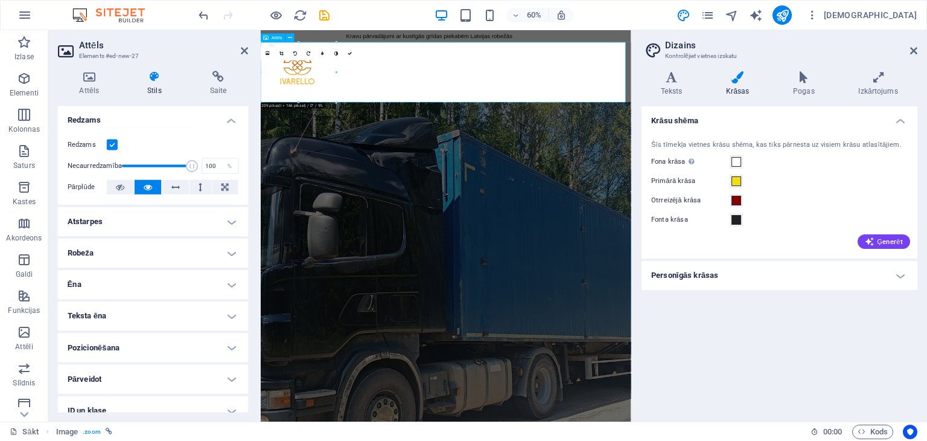
click at [488, 95] on figure at bounding box center [569, 99] width 617 height 100
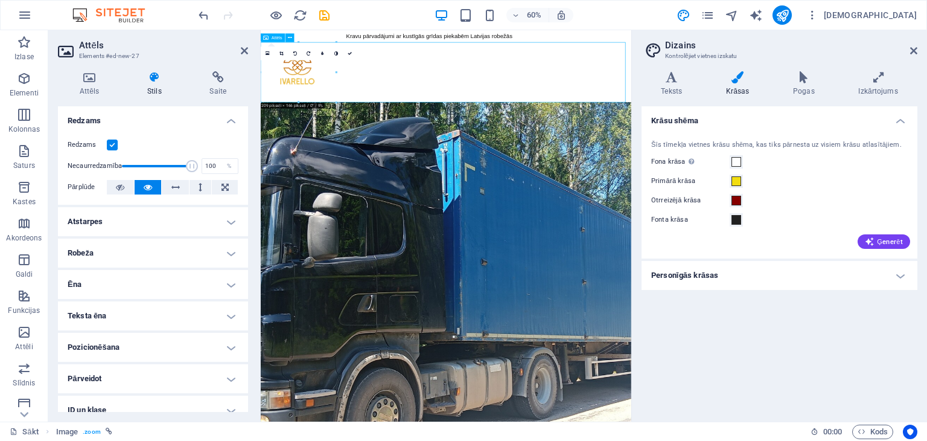
drag, startPoint x: 598, startPoint y: 103, endPoint x: 434, endPoint y: 100, distance: 164.2
click at [434, 100] on figure at bounding box center [569, 99] width 617 height 100
drag, startPoint x: 320, startPoint y: 93, endPoint x: 462, endPoint y: 99, distance: 141.9
click at [462, 99] on figure at bounding box center [569, 99] width 617 height 100
drag, startPoint x: 325, startPoint y: 97, endPoint x: 534, endPoint y: 95, distance: 208.8
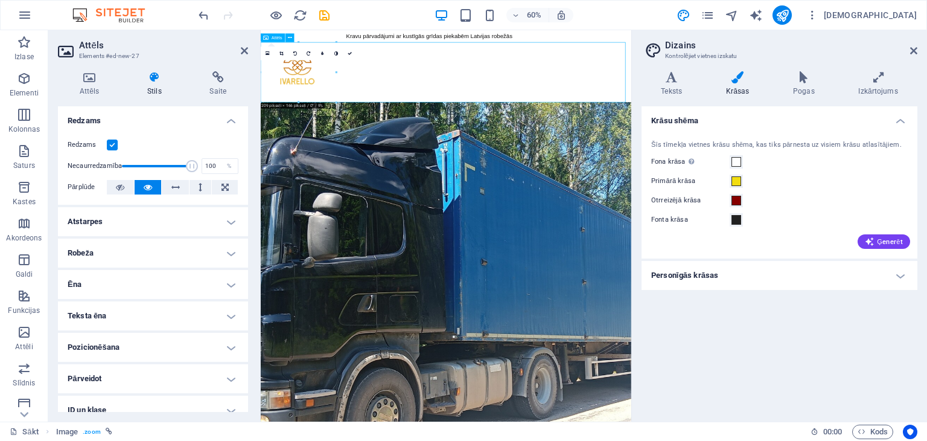
click at [534, 95] on figure at bounding box center [569, 99] width 617 height 100
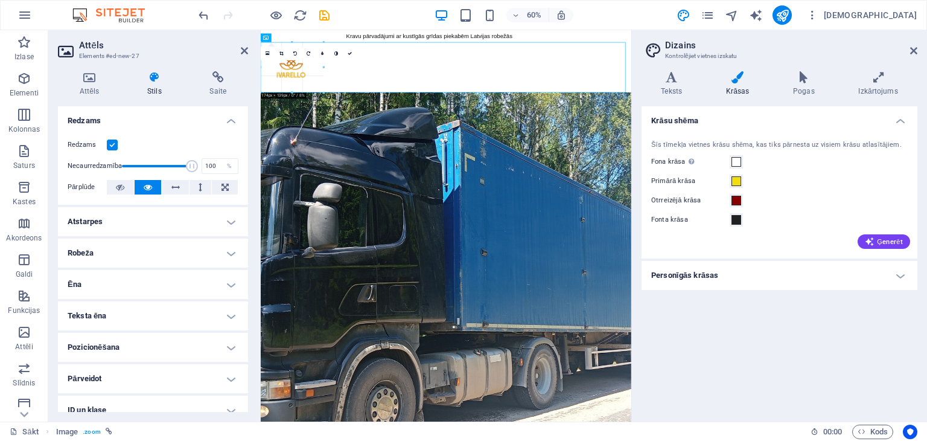
drag, startPoint x: 336, startPoint y: 72, endPoint x: 311, endPoint y: 61, distance: 27.0
click at [506, 91] on figure at bounding box center [569, 90] width 617 height 83
click at [290, 34] on icon at bounding box center [292, 35] width 4 height 8
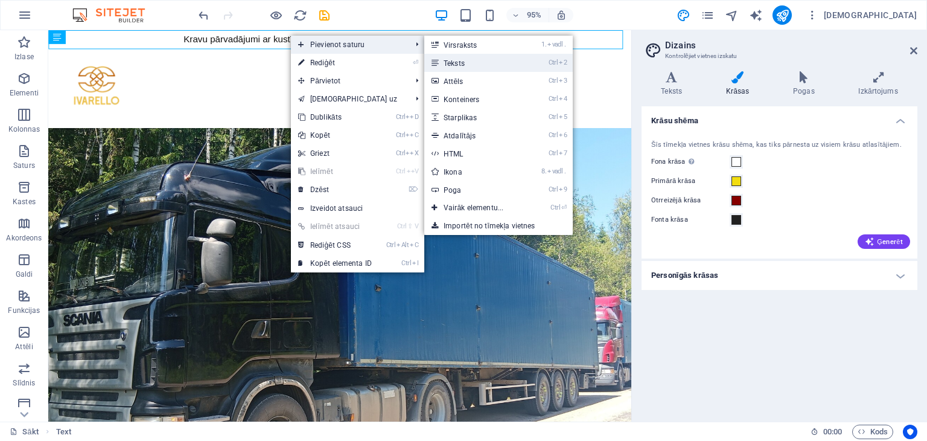
click at [460, 64] on font "Teksts" at bounding box center [454, 63] width 21 height 8
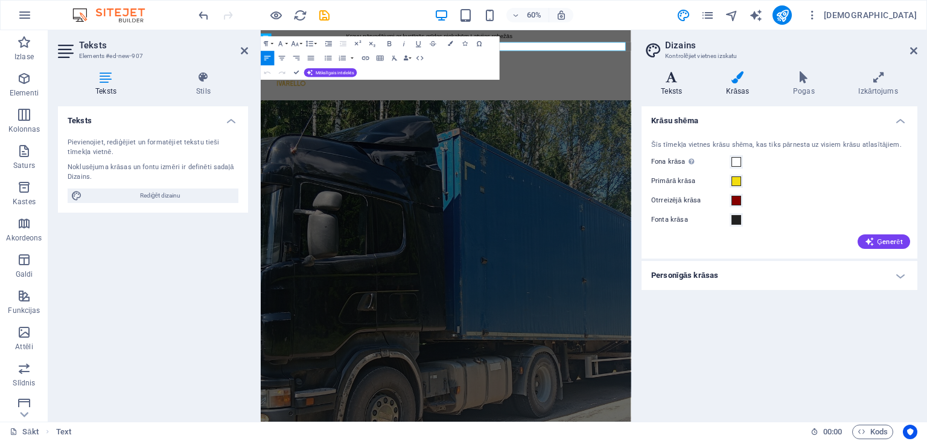
click at [664, 81] on icon at bounding box center [671, 77] width 60 height 12
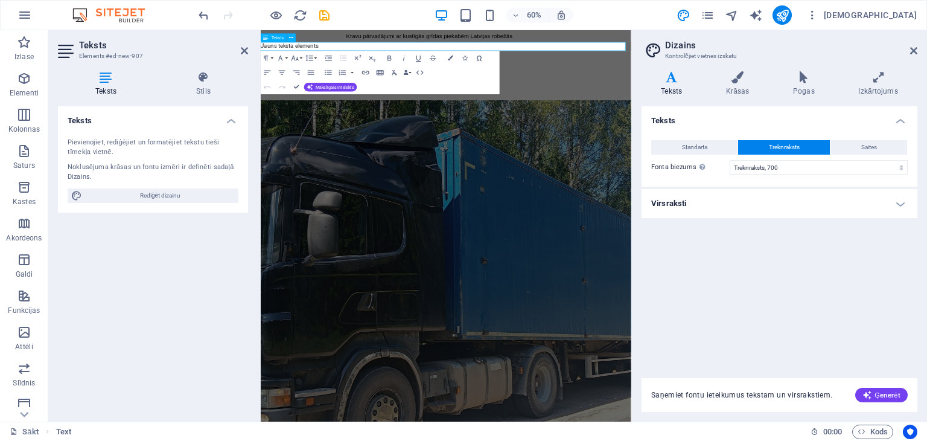
click at [358, 58] on p "Jauns teksta elements" at bounding box center [569, 56] width 617 height 14
click at [260, 45] on aside "Teksts Elements #ed-new-907 Teksts Stils Teksts Pievienojiet, rediģējiet un for…" at bounding box center [154, 225] width 212 height 391
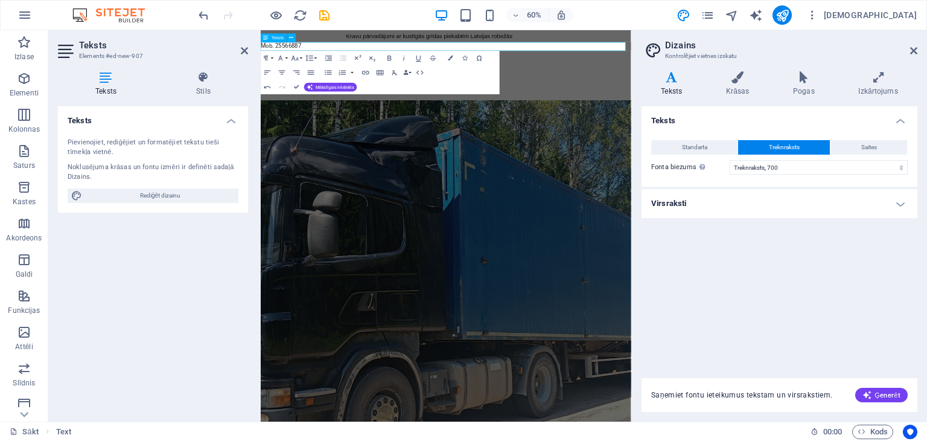
click at [261, 56] on font "Mob. 25566887" at bounding box center [295, 56] width 68 height 11
click at [261, 56] on font "Mob. 25566887" at bounding box center [360, 56] width 198 height 11
click at [261, 56] on font "[EMAIL_ADDRESS][DOMAIN_NAME] Mob. 25566887" at bounding box center [433, 56] width 345 height 11
drag, startPoint x: 711, startPoint y: 56, endPoint x: 417, endPoint y: 52, distance: 293.9
click at [417, 52] on font "[EMAIL_ADDRESS][DOMAIN_NAME] Mob. 25566887" at bounding box center [515, 56] width 509 height 11
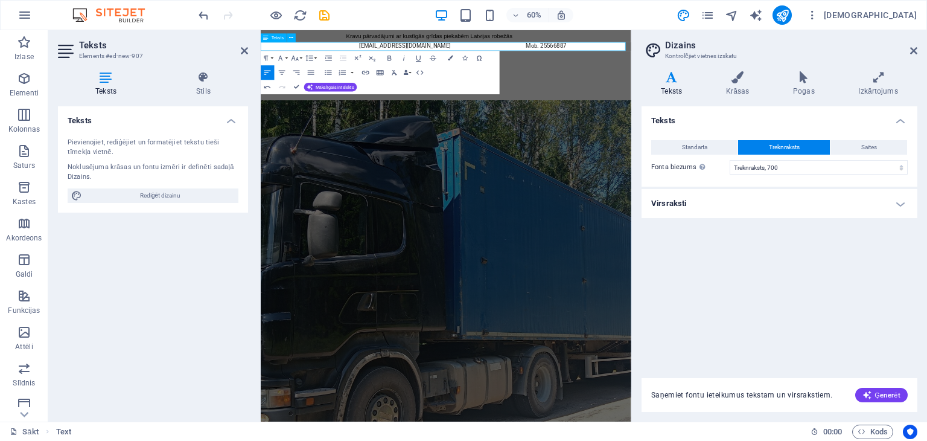
click at [395, 56] on font "[EMAIL_ADDRESS][DOMAIN_NAME] Mob. 25566887" at bounding box center [515, 56] width 509 height 11
click at [451, 59] on icon "button" at bounding box center [450, 58] width 5 height 5
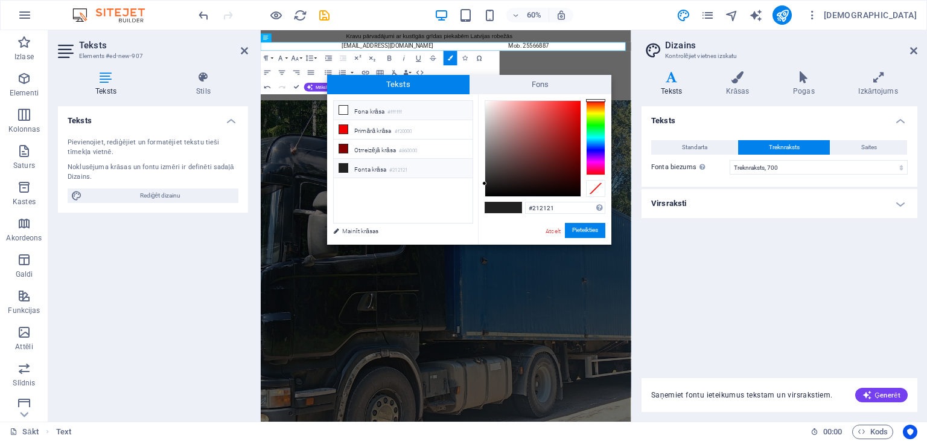
click at [343, 106] on icon at bounding box center [343, 110] width 8 height 8
type input "#ed0f0f"
drag, startPoint x: 567, startPoint y: 119, endPoint x: 574, endPoint y: 107, distance: 13.8
click at [574, 107] on div at bounding box center [532, 148] width 95 height 95
click at [598, 228] on button "Pieteikties" at bounding box center [585, 230] width 40 height 15
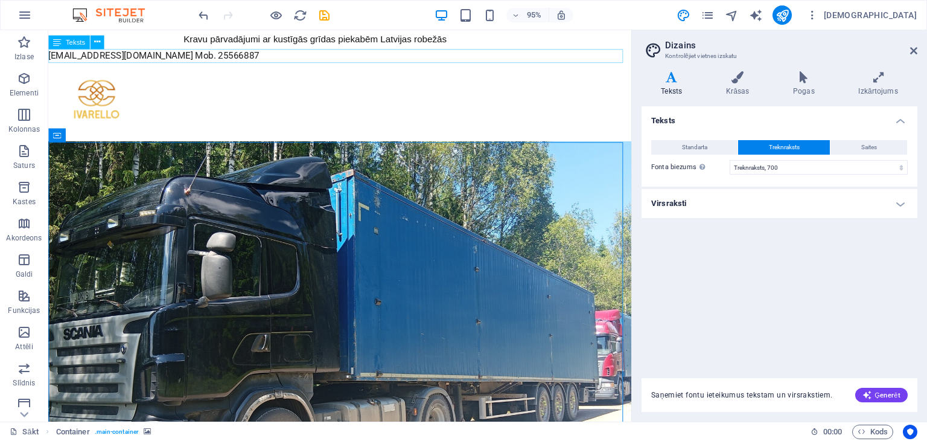
click at [296, 55] on div "[EMAIL_ADDRESS][DOMAIN_NAME] Mob. 25566887" at bounding box center [355, 56] width 614 height 14
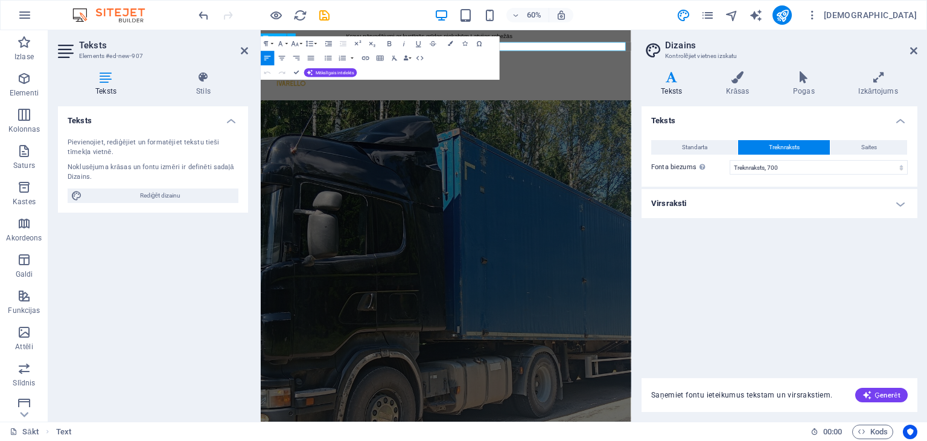
click at [684, 54] on p "[EMAIL_ADDRESS][DOMAIN_NAME] Mob. 25566887" at bounding box center [569, 56] width 617 height 14
drag, startPoint x: 699, startPoint y: 95, endPoint x: 587, endPoint y: 150, distance: 124.1
click at [678, 131] on figure at bounding box center [569, 105] width 617 height 83
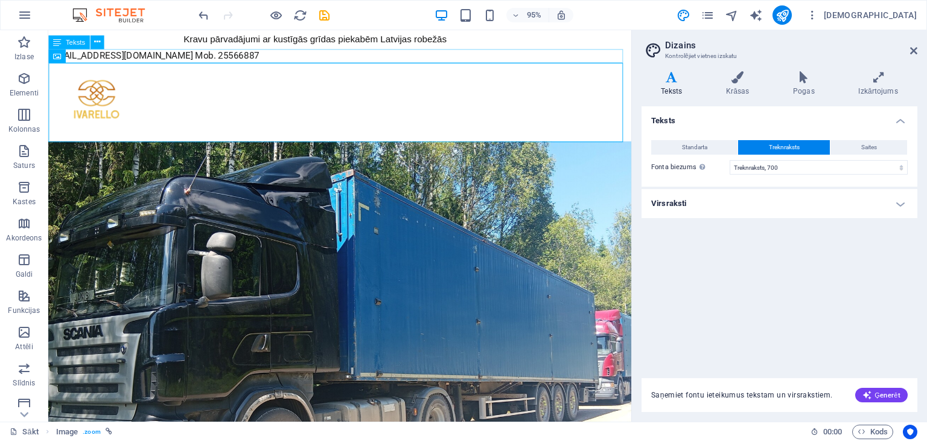
click at [305, 58] on div "[EMAIL_ADDRESS][DOMAIN_NAME] Mob. 25566887" at bounding box center [355, 56] width 614 height 14
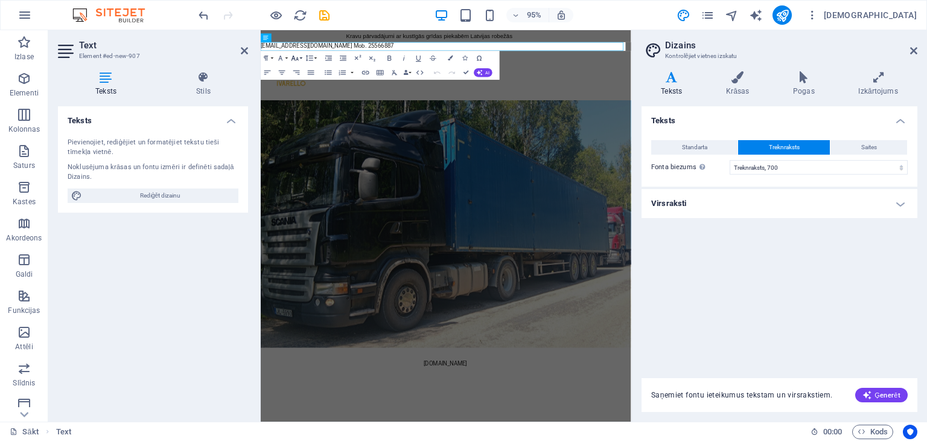
click at [292, 57] on icon "button" at bounding box center [295, 58] width 8 height 8
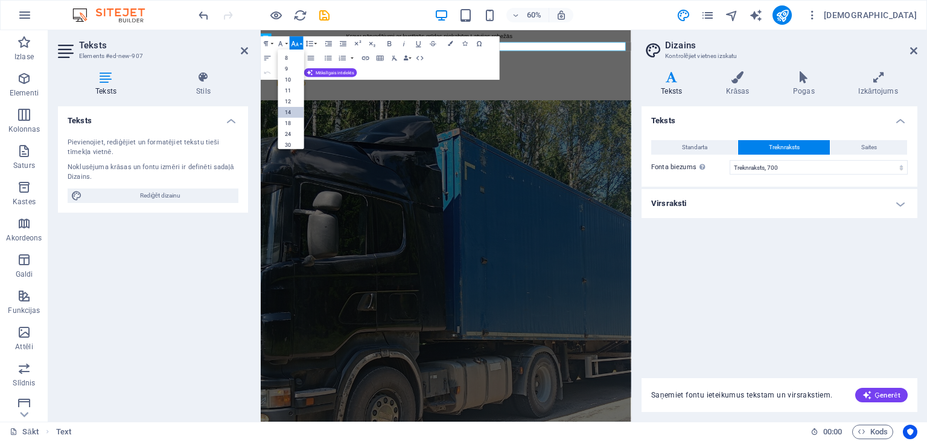
click at [291, 110] on link "14" at bounding box center [291, 111] width 26 height 11
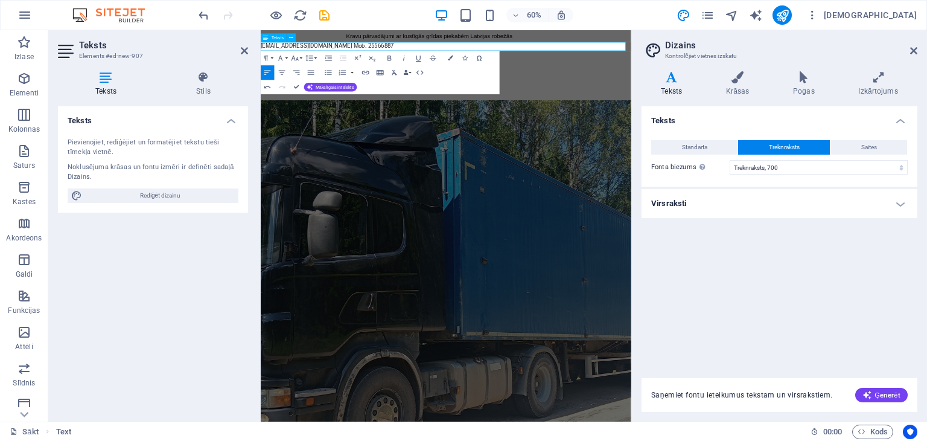
click at [483, 52] on font "[EMAIL_ADDRESS][DOMAIN_NAME] Mob. 25566887" at bounding box center [372, 56] width 222 height 11
drag, startPoint x: 679, startPoint y: 56, endPoint x: 399, endPoint y: 42, distance: 279.7
click at [270, 56] on button "Rindkopas formāts" at bounding box center [268, 58] width 14 height 14
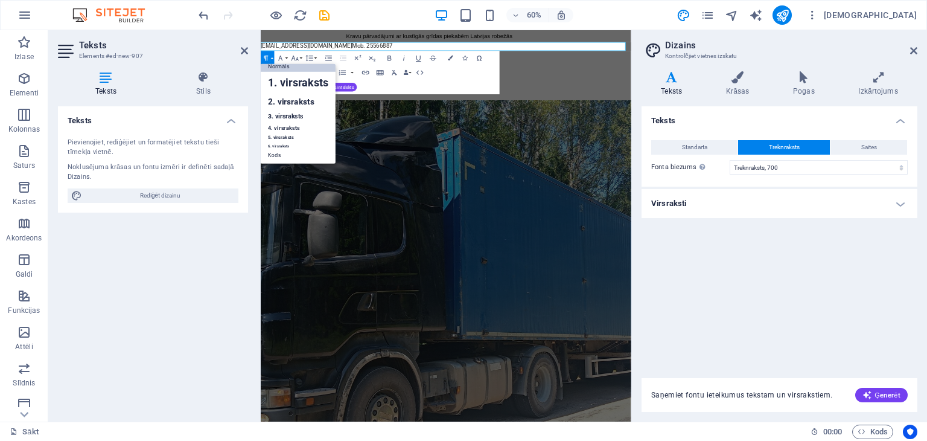
scroll to position [10, 0]
click at [270, 56] on button "Rindkopas formāts" at bounding box center [268, 58] width 14 height 14
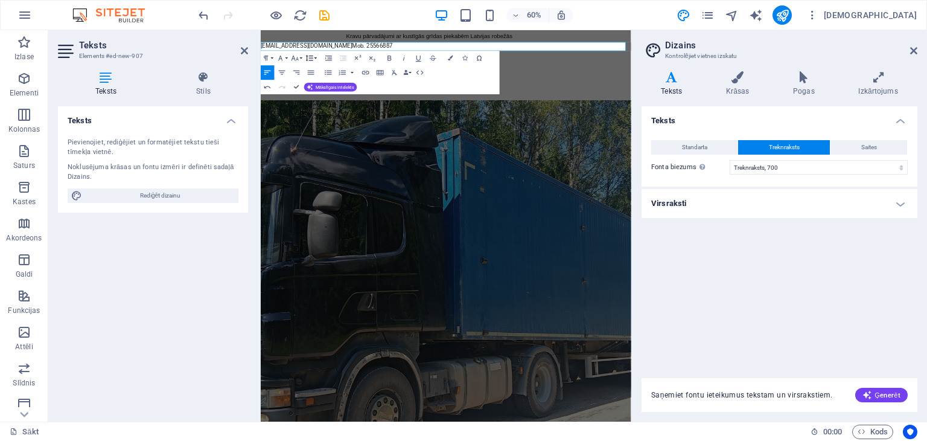
click at [315, 57] on button "Līnijas augstums" at bounding box center [311, 58] width 14 height 14
click at [201, 78] on icon at bounding box center [203, 77] width 89 height 12
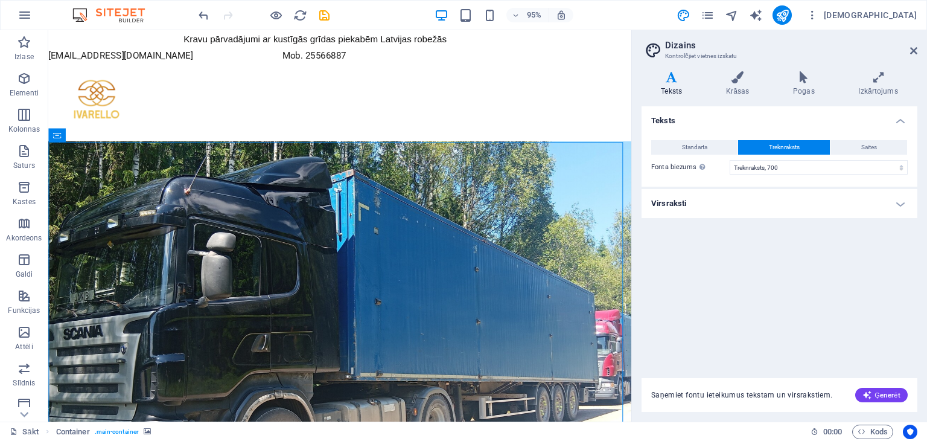
click at [325, 214] on figure at bounding box center [355, 353] width 614 height 412
click at [306, 57] on div "[EMAIL_ADDRESS][DOMAIN_NAME] Mob. 25566887" at bounding box center [355, 56] width 614 height 14
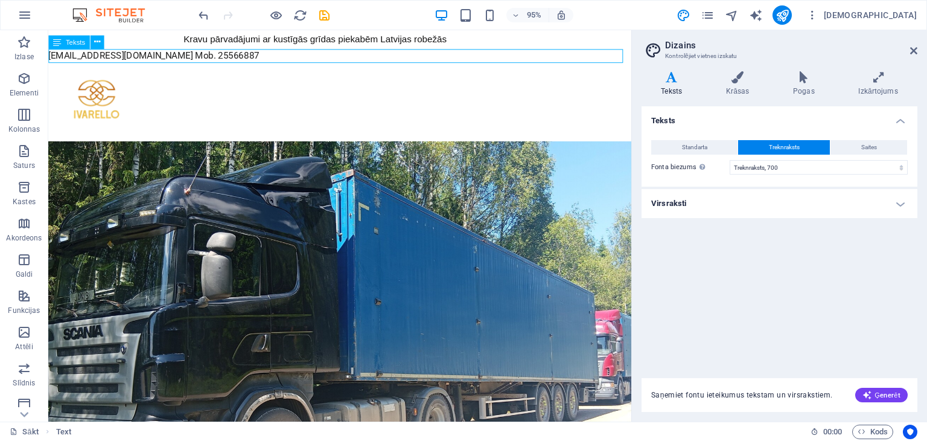
click at [306, 57] on div "[EMAIL_ADDRESS][DOMAIN_NAME] Mob. 25566887" at bounding box center [355, 56] width 614 height 14
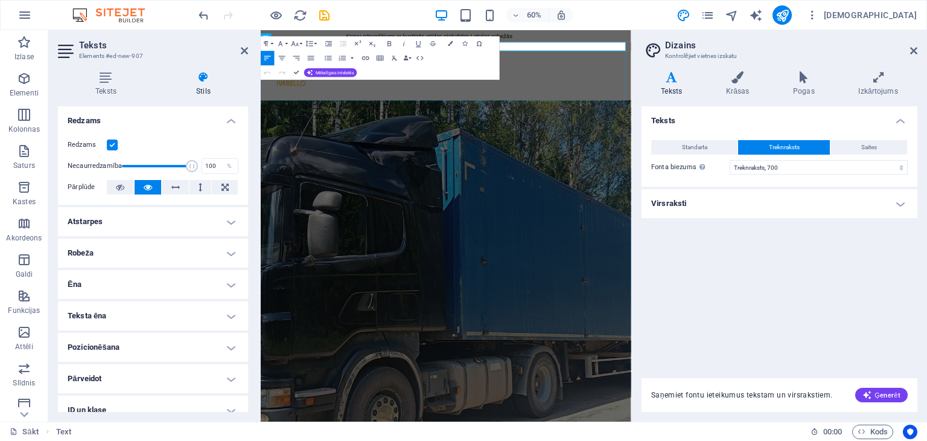
click at [539, 119] on figure at bounding box center [569, 105] width 617 height 83
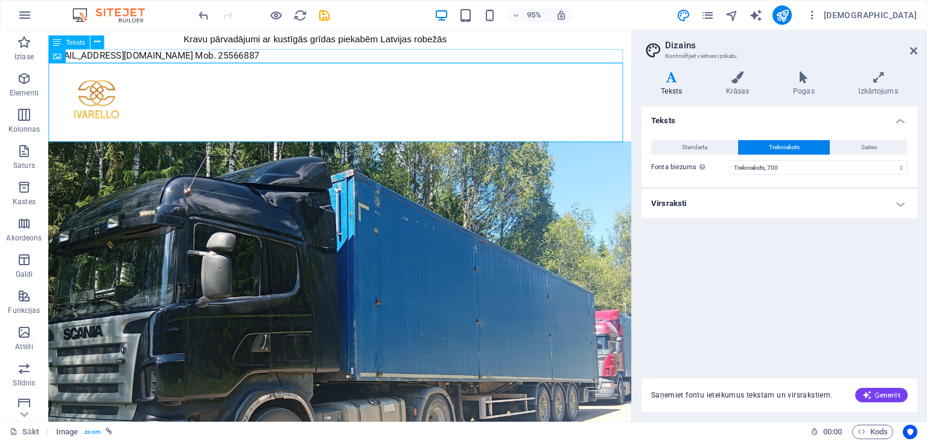
click at [307, 58] on div "[EMAIL_ADDRESS][DOMAIN_NAME] Mob. 25566887" at bounding box center [355, 56] width 614 height 14
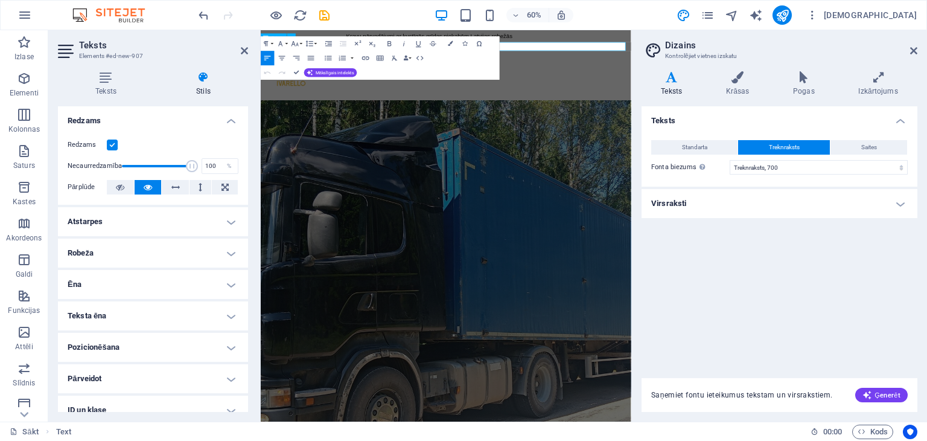
click at [663, 54] on p "[EMAIL_ADDRESS][DOMAIN_NAME] Mob. 25566887" at bounding box center [569, 56] width 617 height 14
click at [465, 46] on button "Ikonas" at bounding box center [465, 43] width 14 height 14
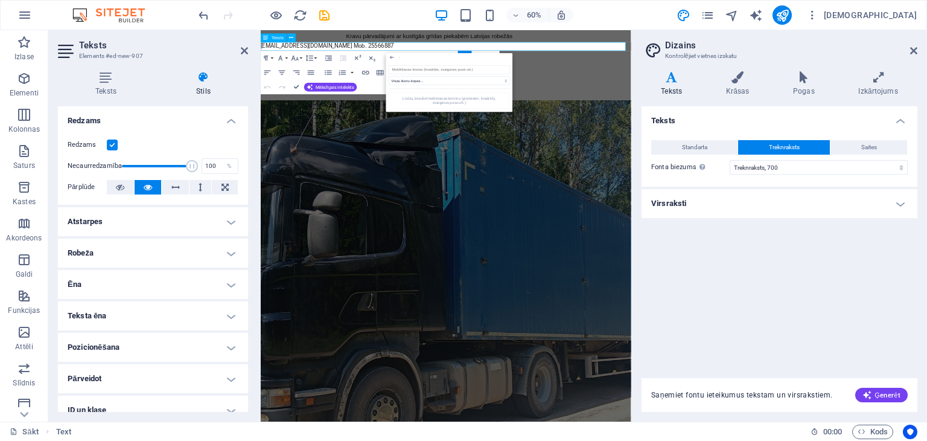
click at [483, 56] on font "[EMAIL_ADDRESS][DOMAIN_NAME] Mob. 25566887 ​ ​" at bounding box center [372, 56] width 222 height 11
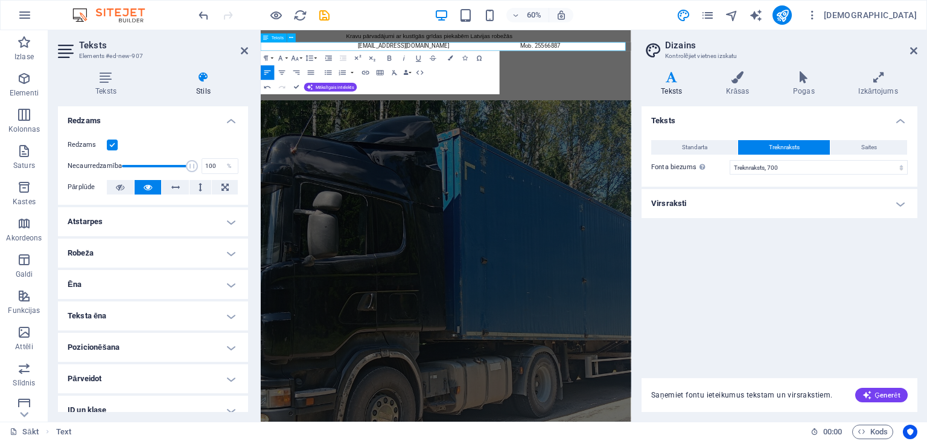
click at [417, 54] on font "[EMAIL_ADDRESS][DOMAIN_NAME] Mob. 25566887" at bounding box center [511, 56] width 500 height 11
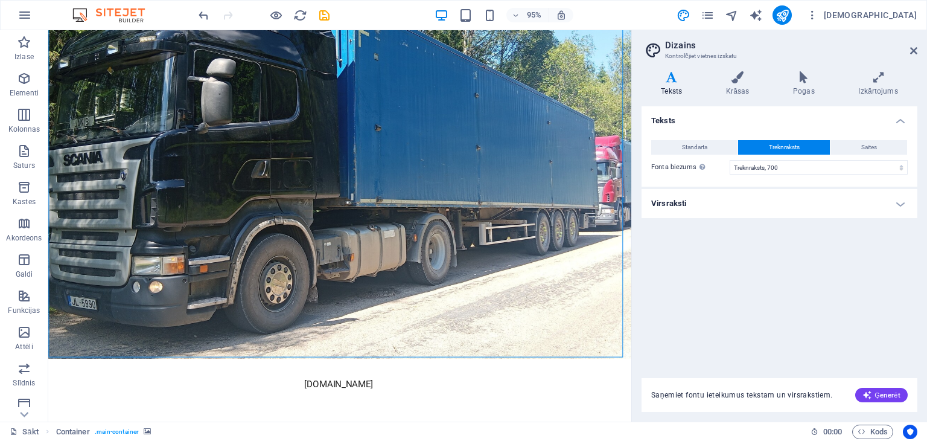
scroll to position [185, 0]
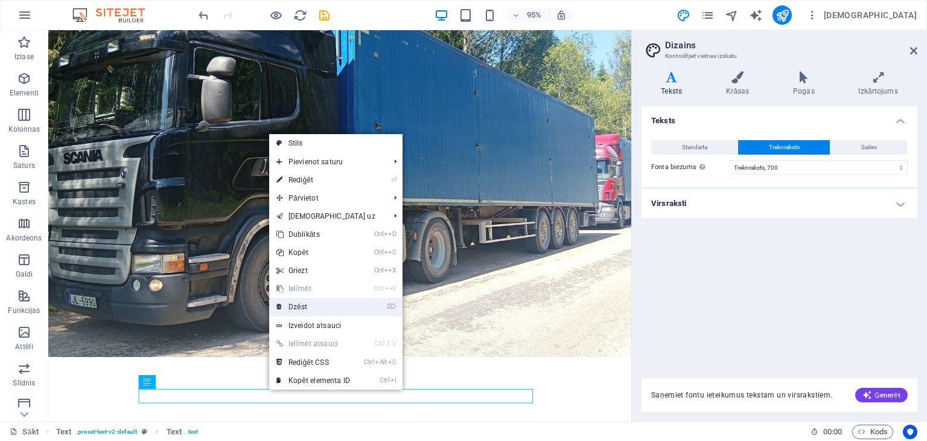
click at [310, 304] on link "⌦ Dzēst" at bounding box center [313, 307] width 88 height 18
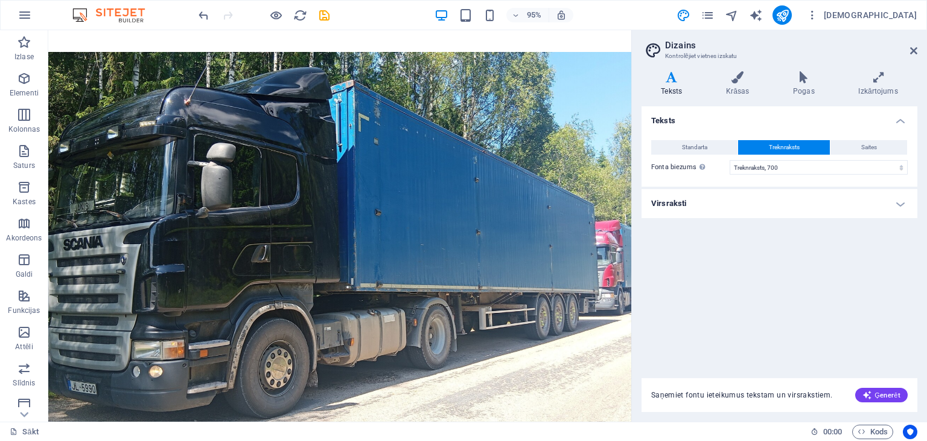
scroll to position [0, 0]
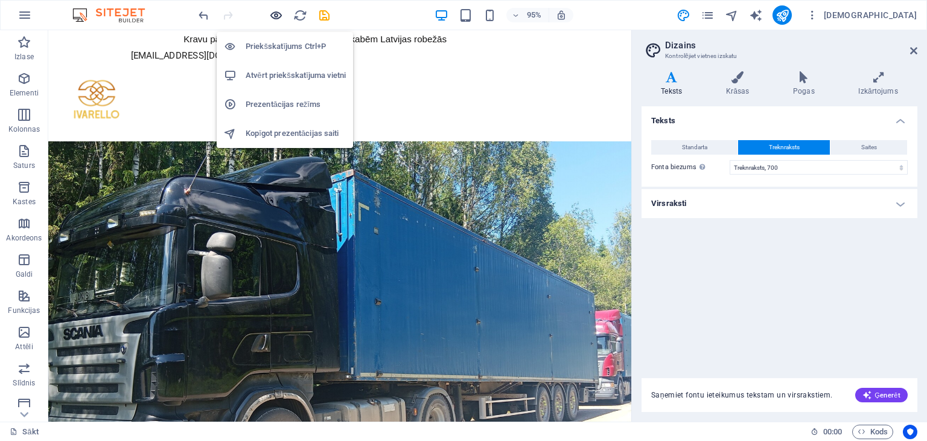
click at [278, 14] on icon "button" at bounding box center [276, 15] width 14 height 14
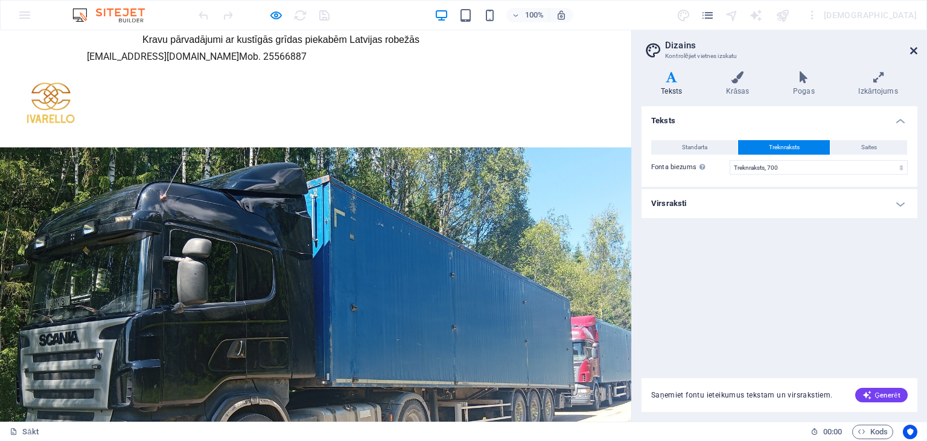
click at [914, 49] on icon at bounding box center [913, 51] width 7 height 10
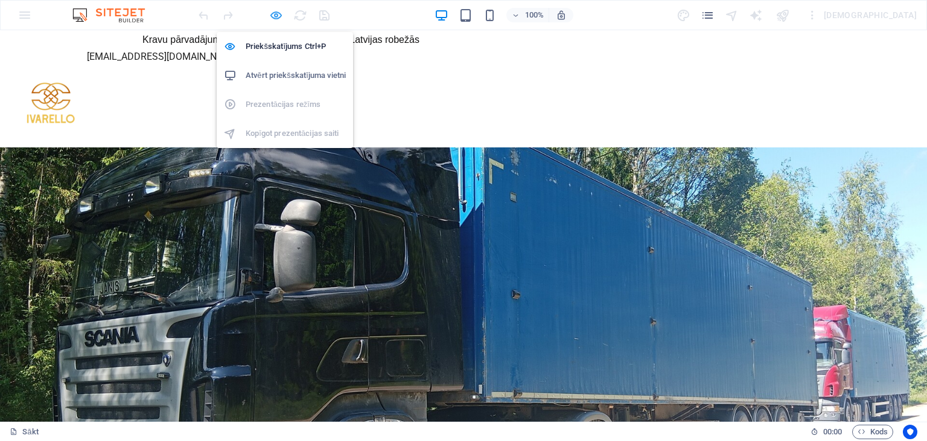
click at [274, 14] on icon "button" at bounding box center [276, 15] width 14 height 14
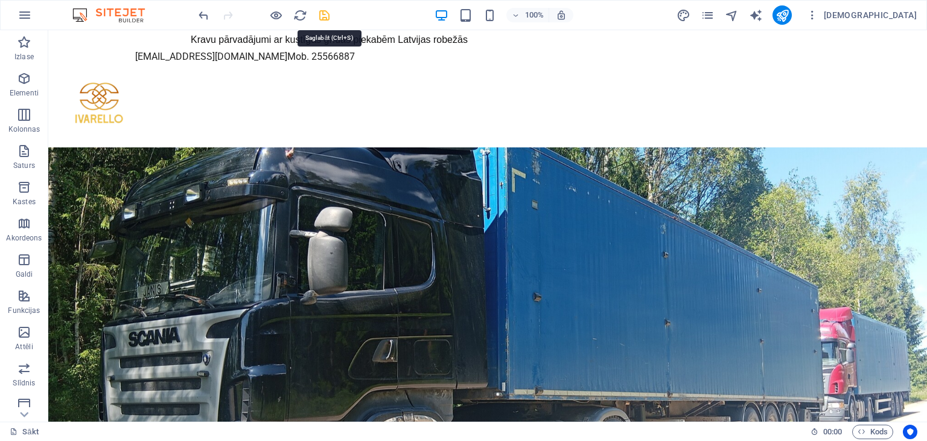
click at [322, 15] on icon "saglabāt" at bounding box center [324, 15] width 14 height 14
click at [789, 11] on icon "publicēt" at bounding box center [782, 15] width 14 height 14
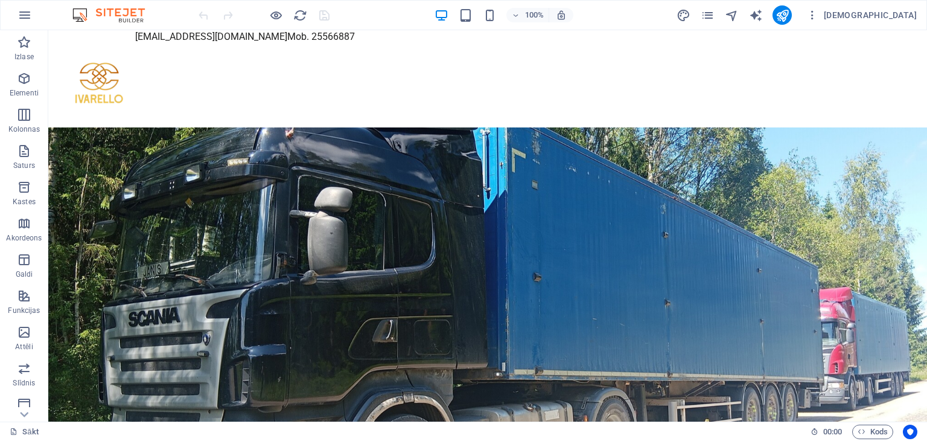
scroll to position [14, 0]
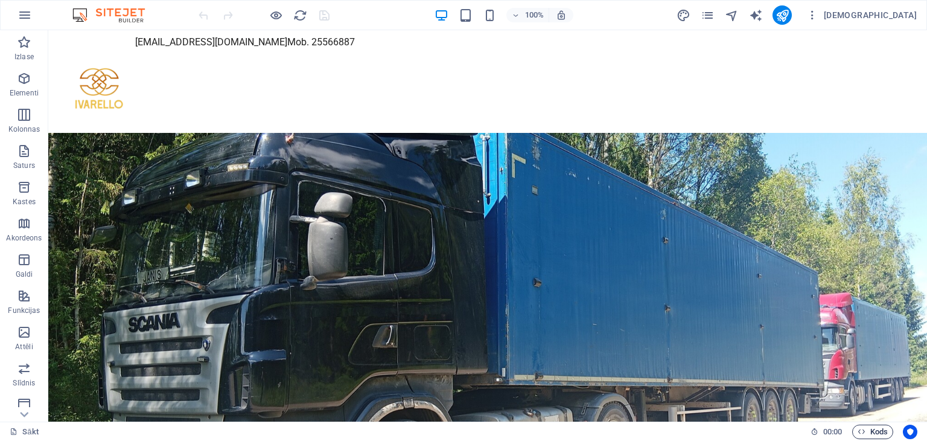
click at [867, 428] on span "Kods" at bounding box center [873, 431] width 30 height 14
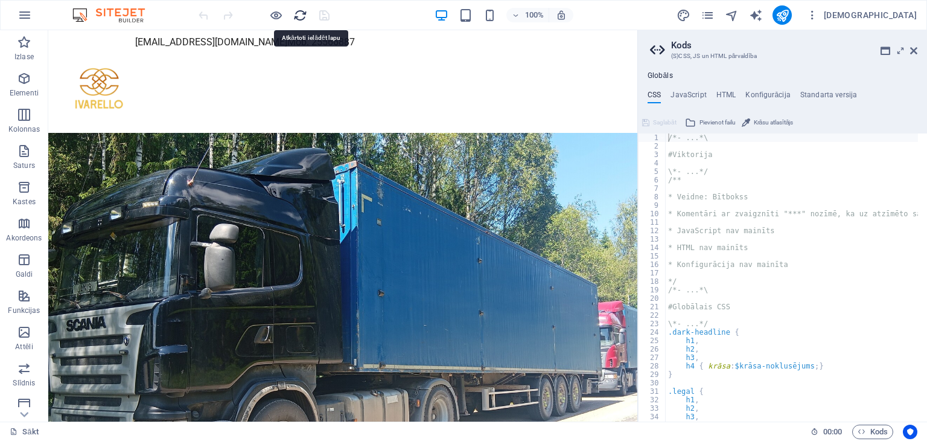
click at [302, 11] on icon "pārlādēt" at bounding box center [300, 15] width 14 height 14
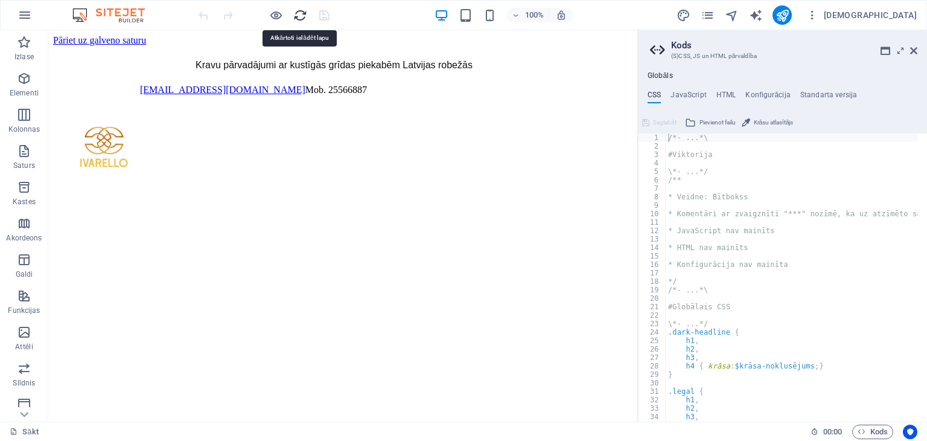
scroll to position [0, 0]
click at [913, 48] on icon at bounding box center [913, 51] width 7 height 10
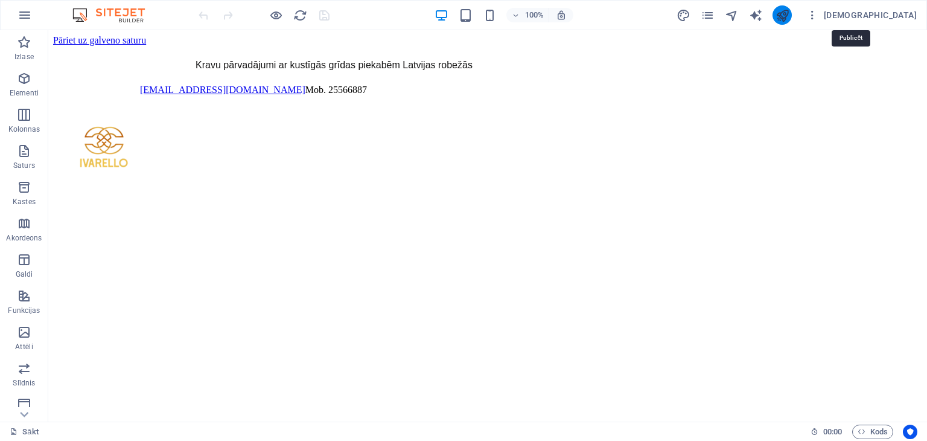
click at [789, 11] on icon "publicēt" at bounding box center [782, 15] width 14 height 14
